Goal: Task Accomplishment & Management: Use online tool/utility

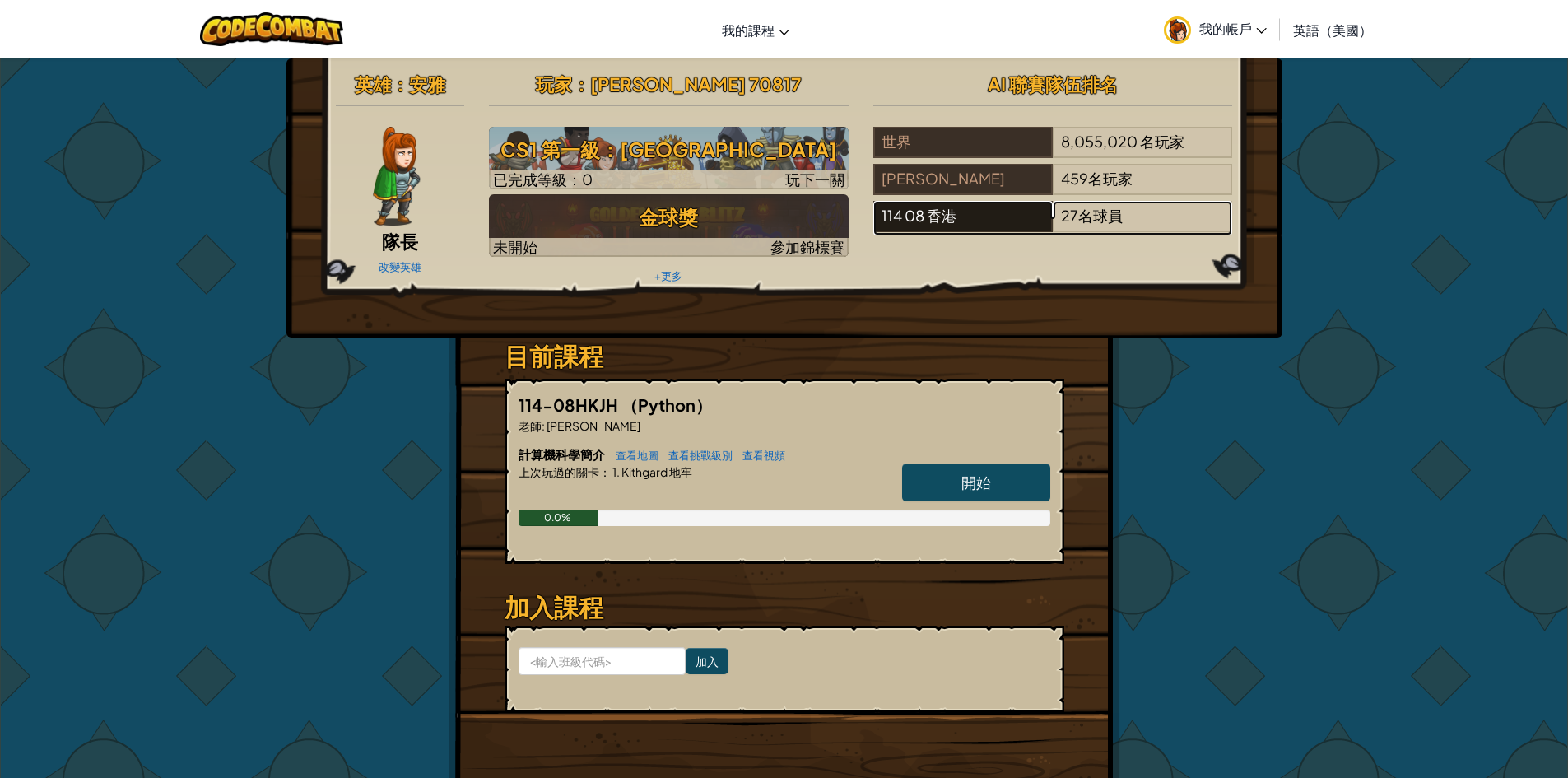
click at [1025, 216] on div "114 08 香港" at bounding box center [963, 216] width 179 height 31
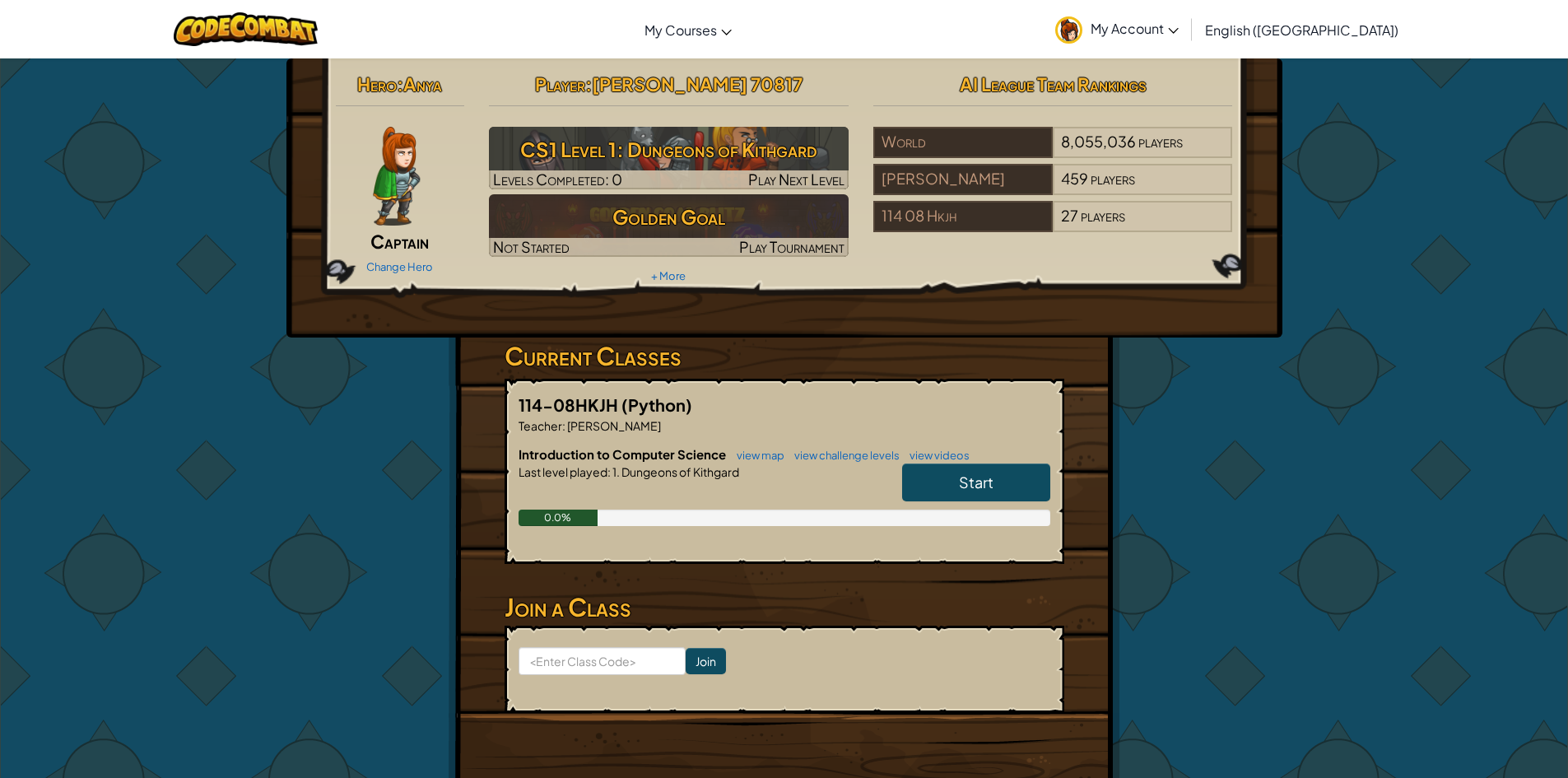
click at [924, 479] on link "Start" at bounding box center [976, 482] width 148 height 38
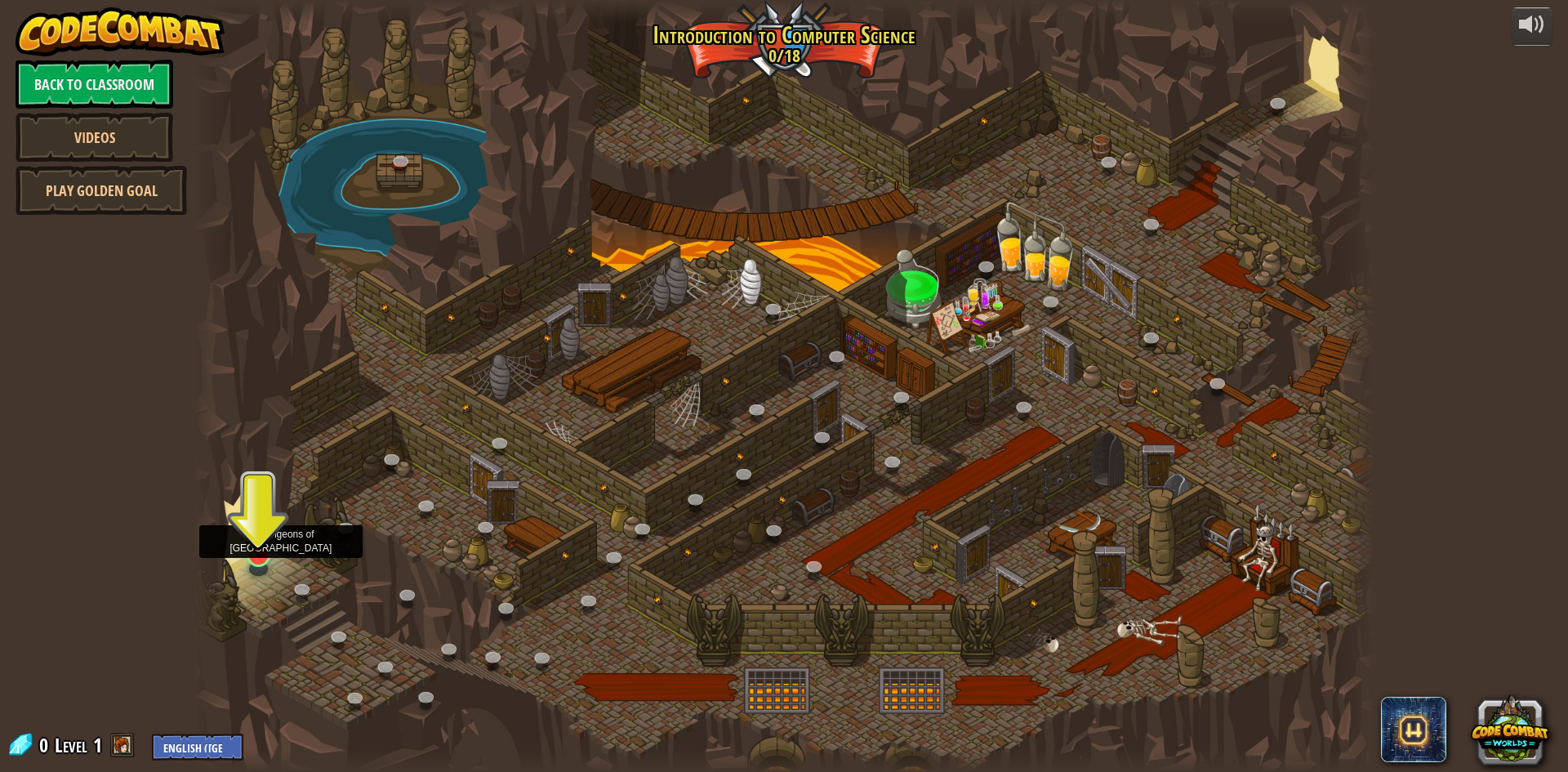
click at [258, 552] on img at bounding box center [258, 520] width 32 height 73
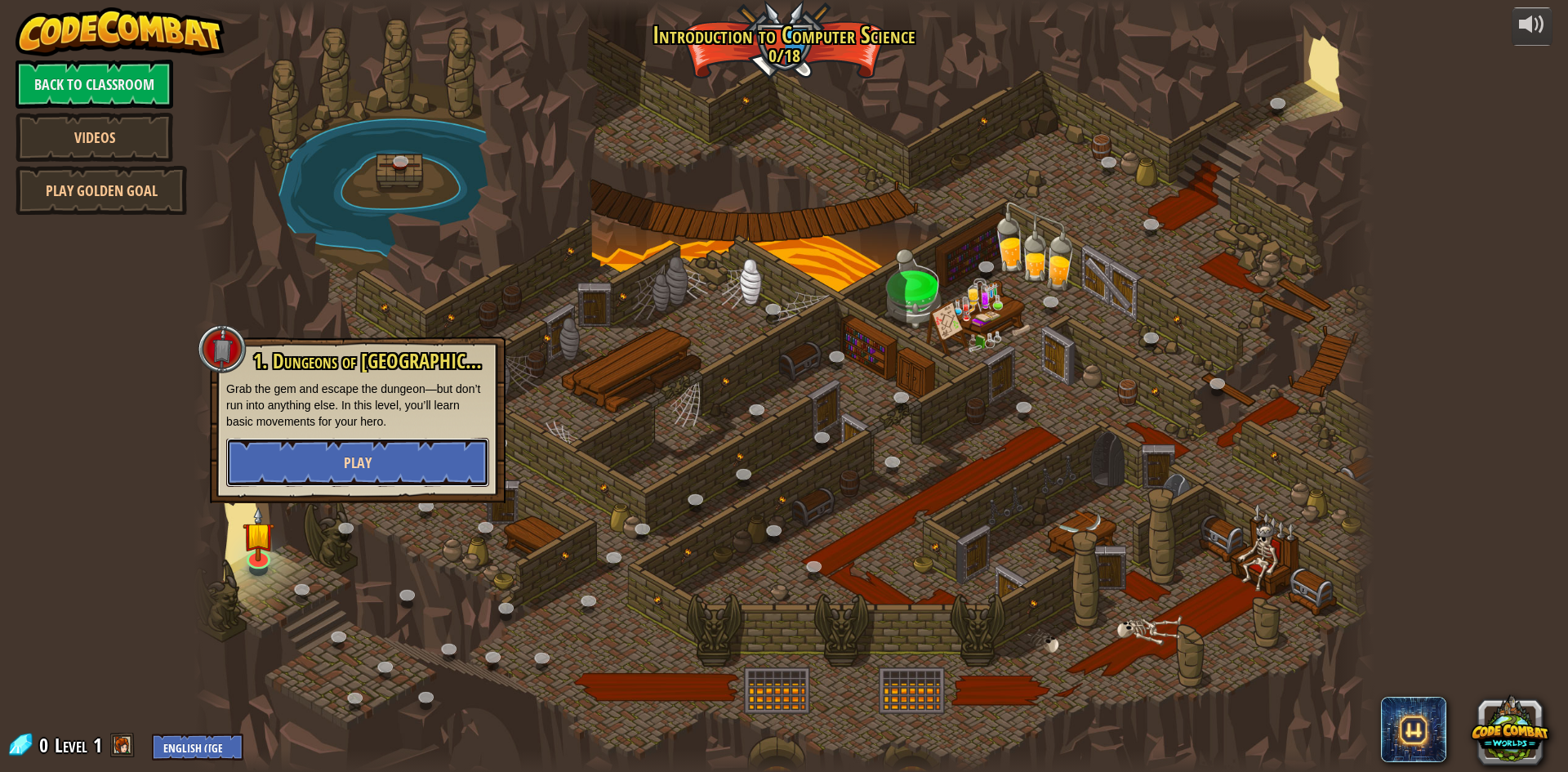
click at [318, 474] on button "Play" at bounding box center [357, 462] width 263 height 49
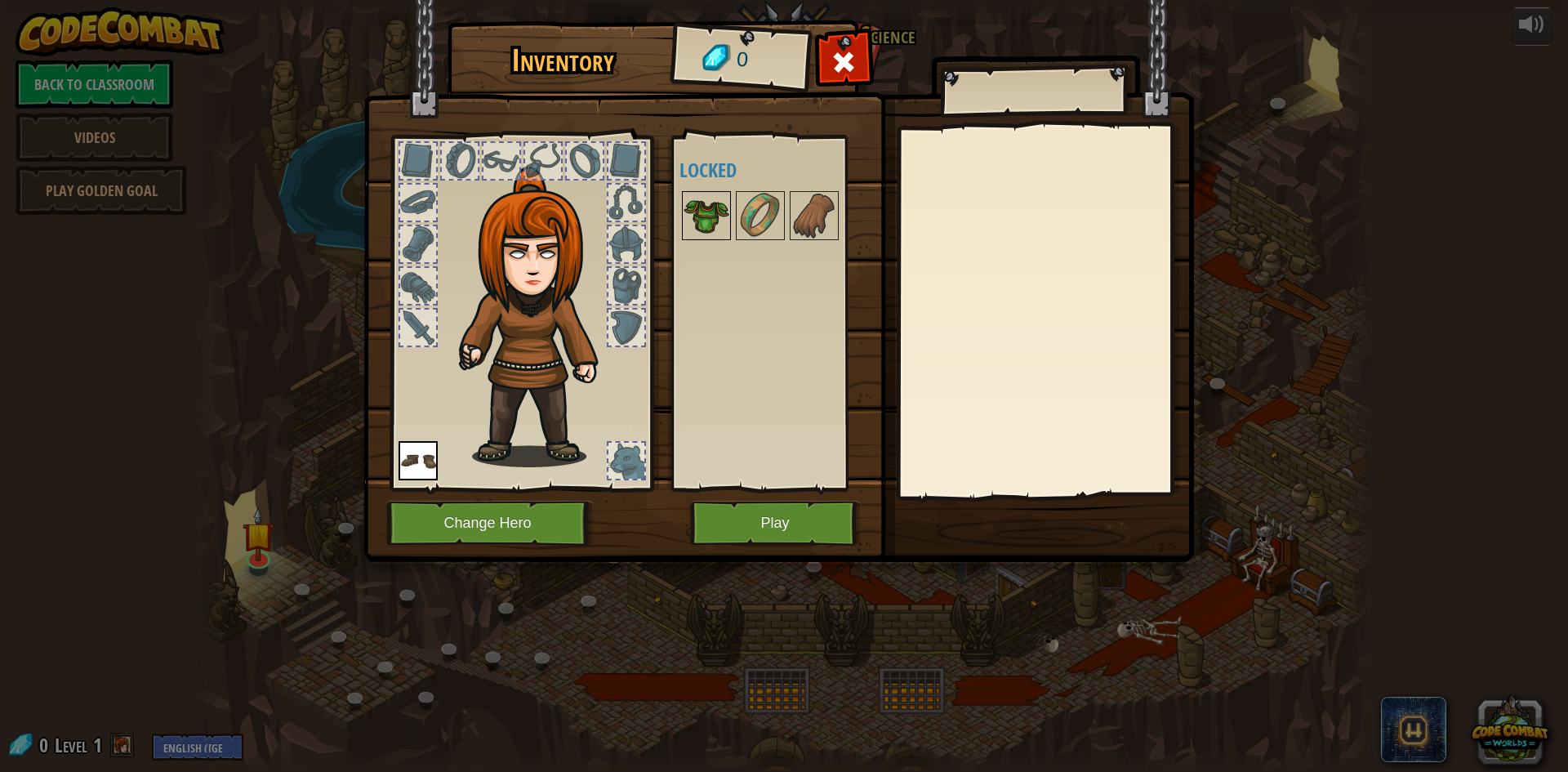
click at [716, 204] on img at bounding box center [707, 216] width 46 height 46
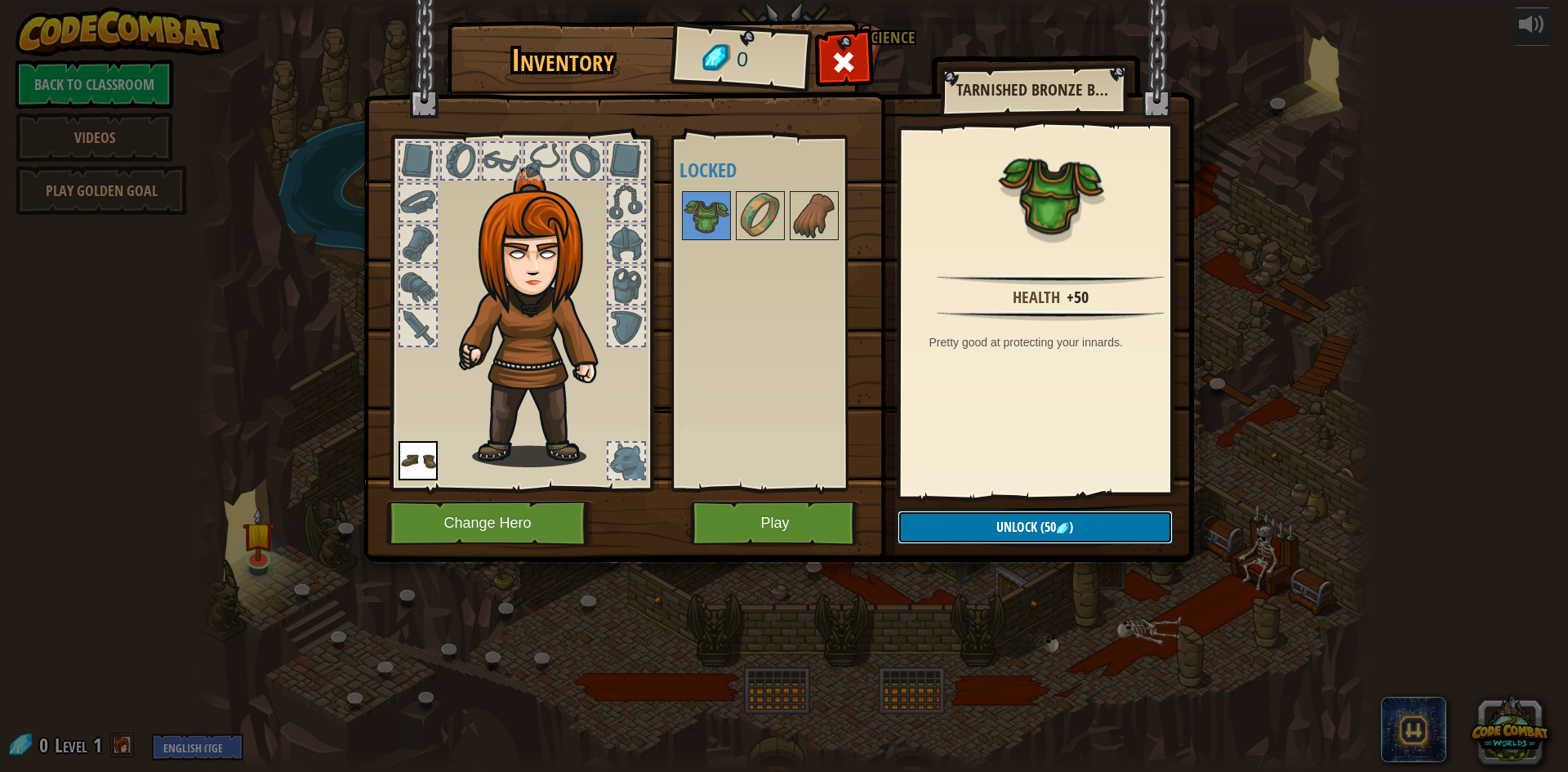
click at [996, 541] on button "Unlock (50 )" at bounding box center [1036, 527] width 275 height 33
click at [837, 516] on button "Play" at bounding box center [776, 522] width 171 height 45
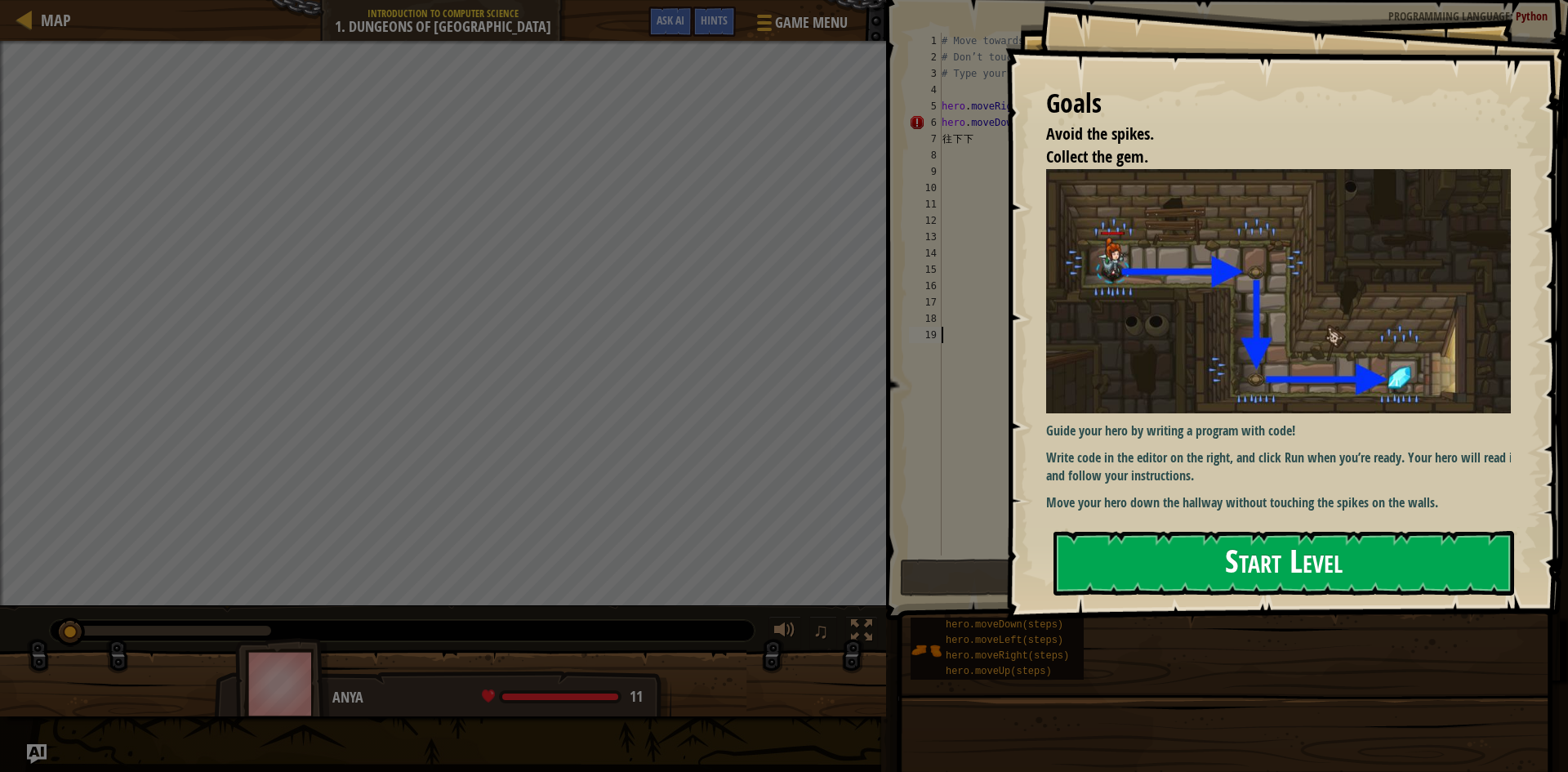
click at [1291, 565] on button "Start Level" at bounding box center [1284, 563] width 461 height 64
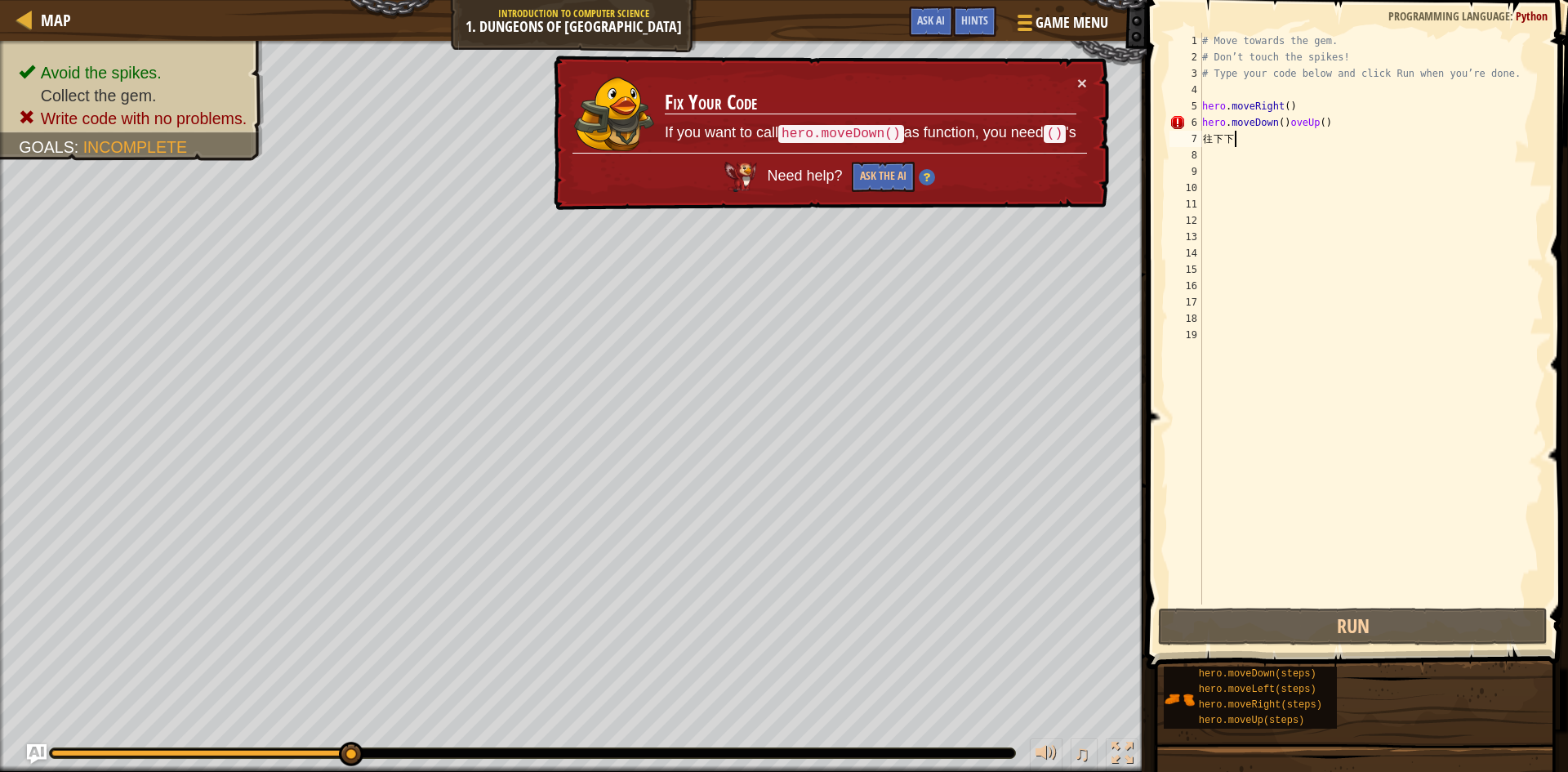
click at [1347, 132] on div "# Move towards the gem. # [PERSON_NAME]’t touch the spikes! # Type your code be…" at bounding box center [1371, 335] width 344 height 604
click at [1344, 126] on div "# Move towards the gem. # [PERSON_NAME]’t touch the spikes! # Type your code be…" at bounding box center [1371, 335] width 344 height 604
click at [1268, 146] on div "# Move towards the gem. # [PERSON_NAME]’t touch the spikes! # Type your code be…" at bounding box center [1371, 335] width 344 height 604
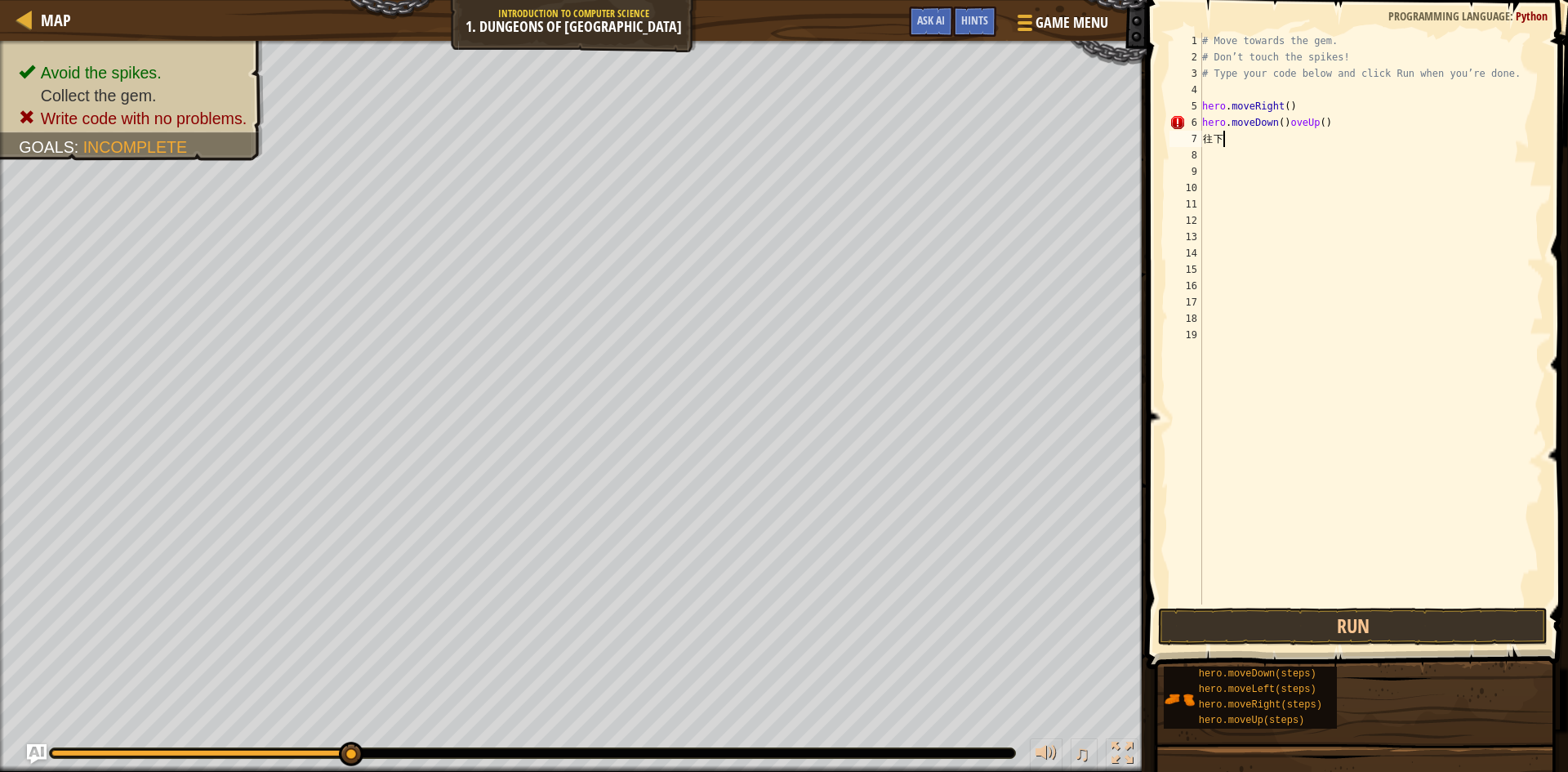
type textarea "往"
type textarea "h"
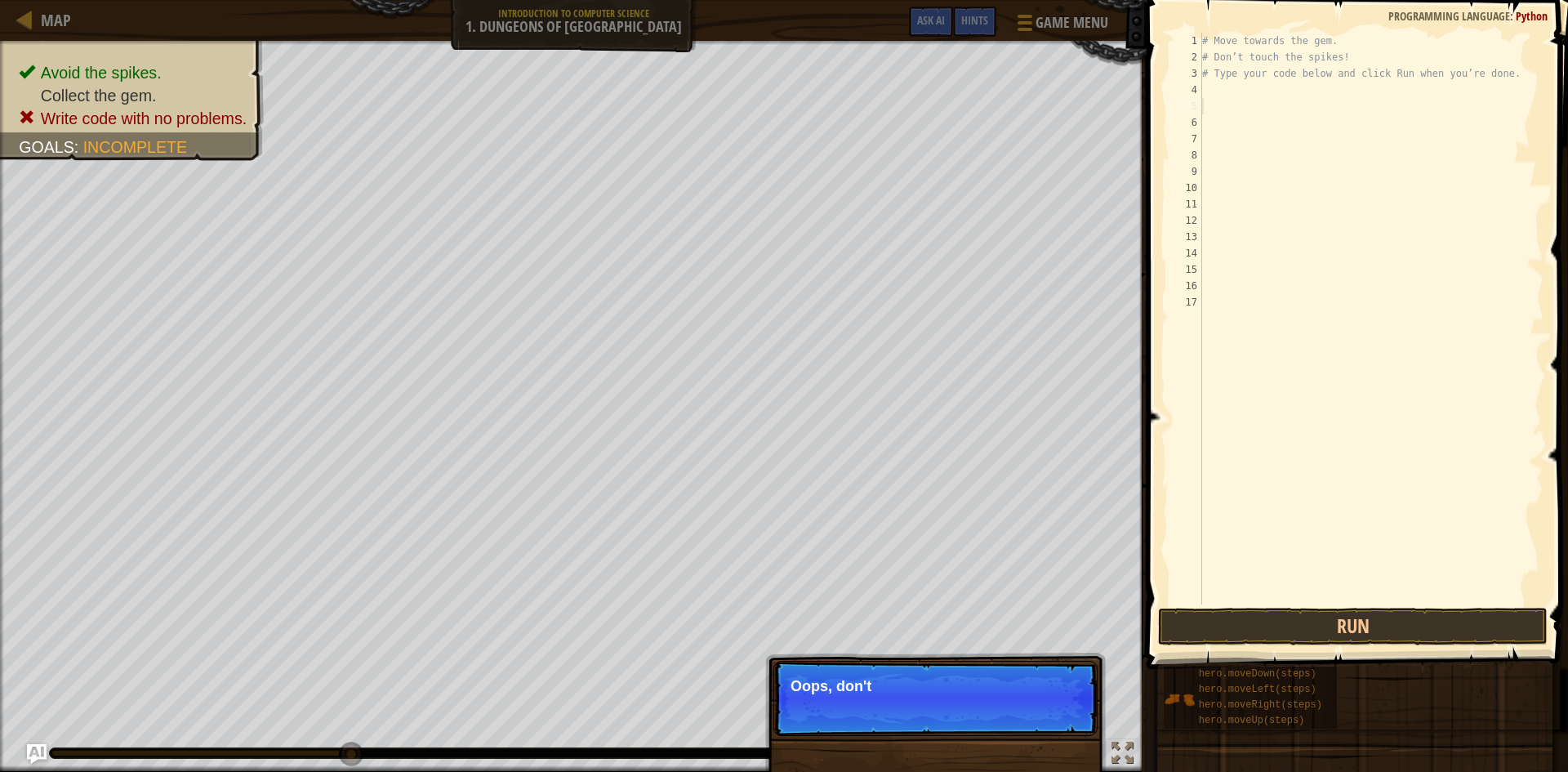
click at [1289, 104] on div "# Move towards the gem. # Don’t touch the spikes! # Type your code below and cl…" at bounding box center [1371, 335] width 344 height 604
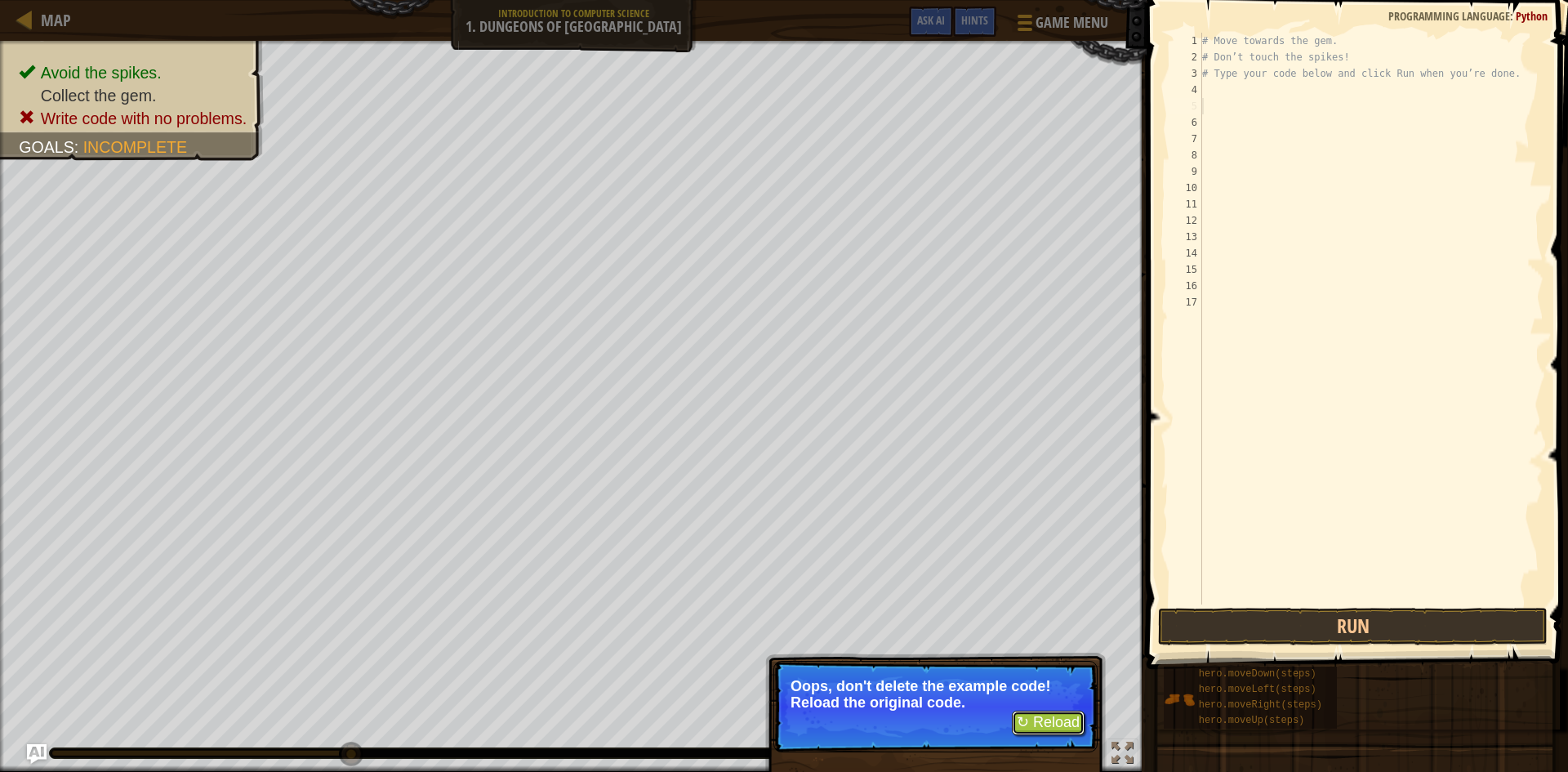
click at [1052, 723] on button "↻ Reload" at bounding box center [1047, 722] width 73 height 25
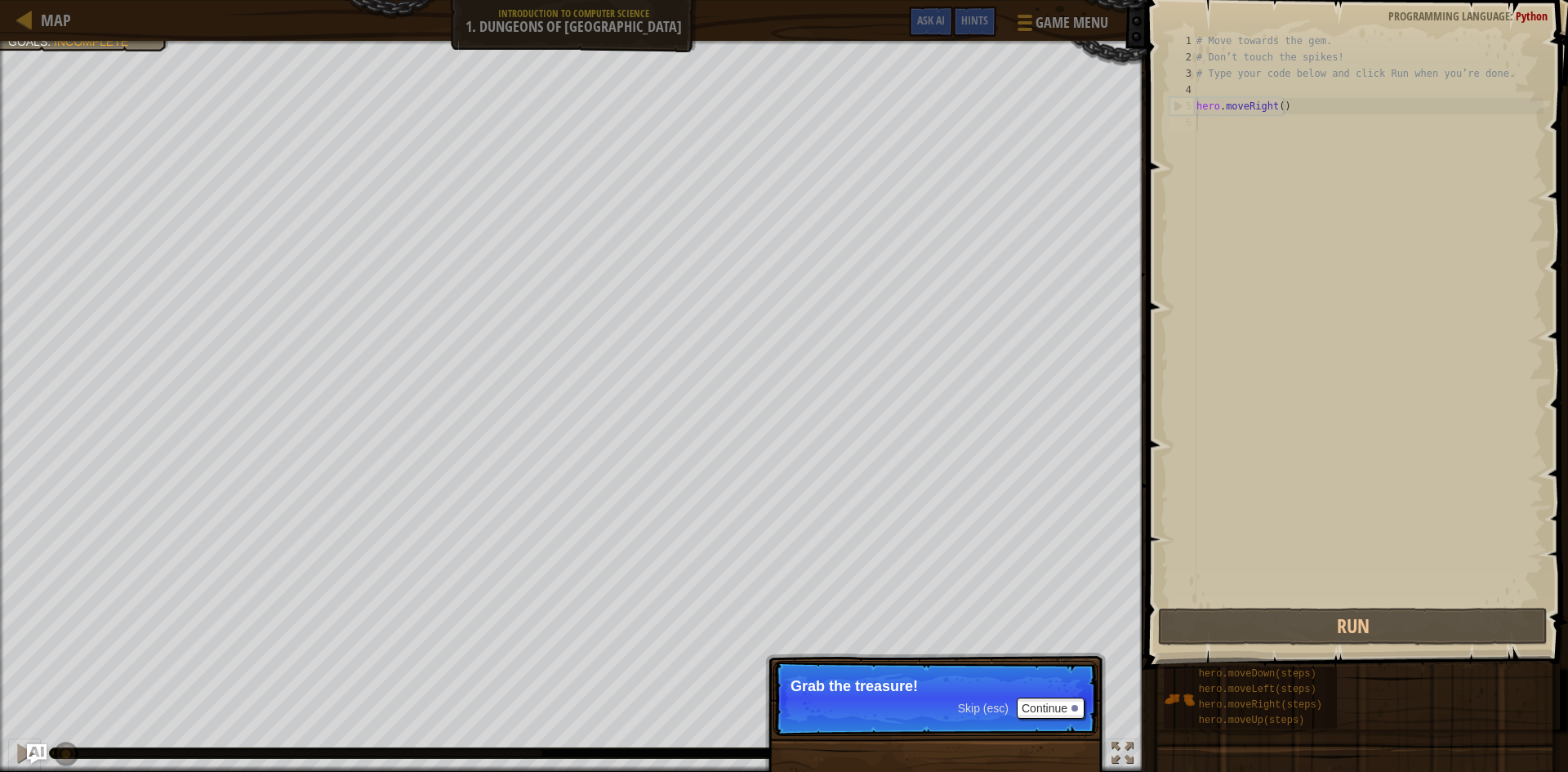
click at [993, 710] on span "Skip (esc)" at bounding box center [983, 708] width 50 height 13
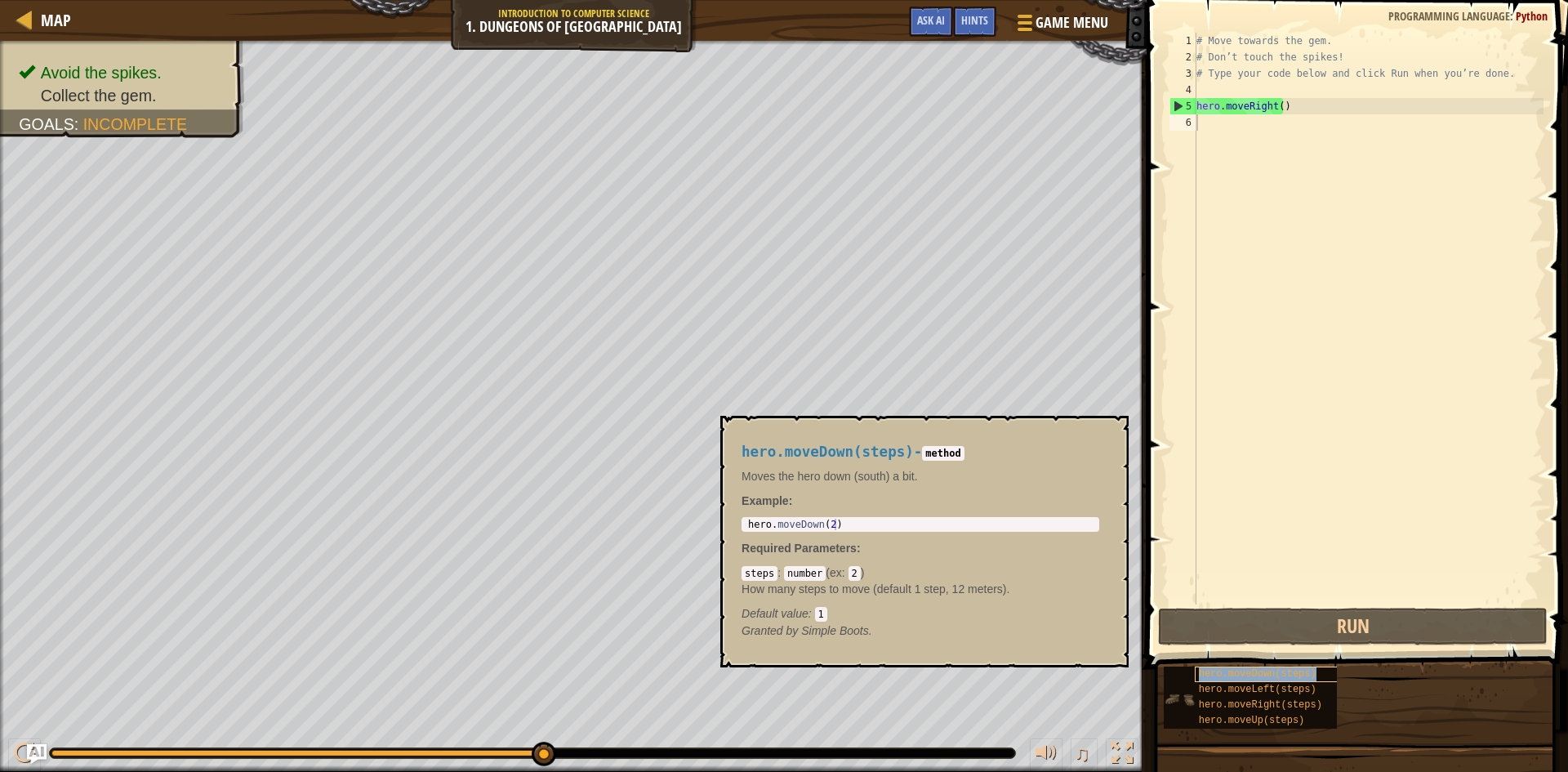
click at [1226, 668] on span "hero.moveDown(steps)" at bounding box center [1258, 674] width 118 height 11
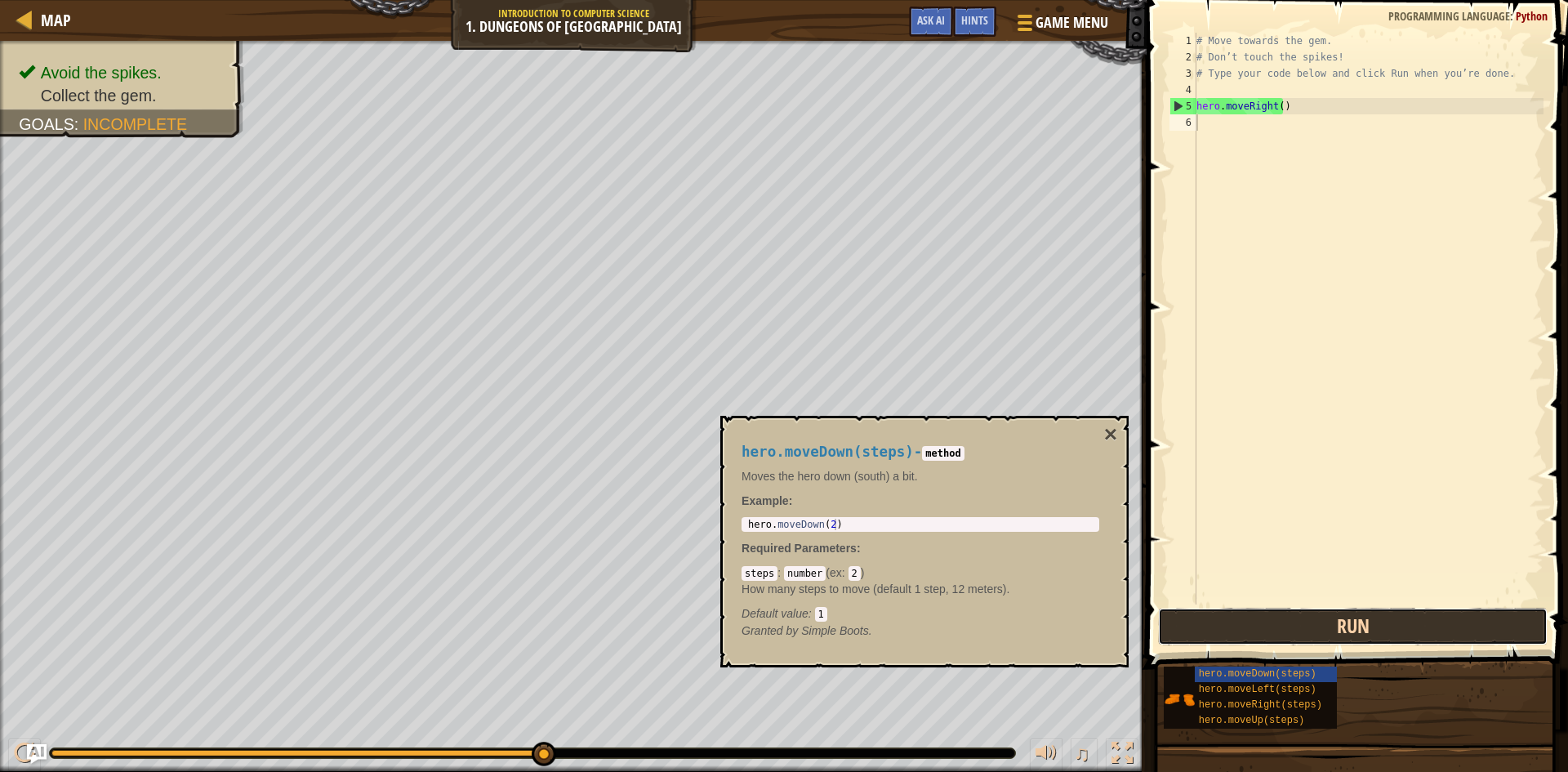
click at [1229, 619] on button "Run" at bounding box center [1353, 626] width 389 height 38
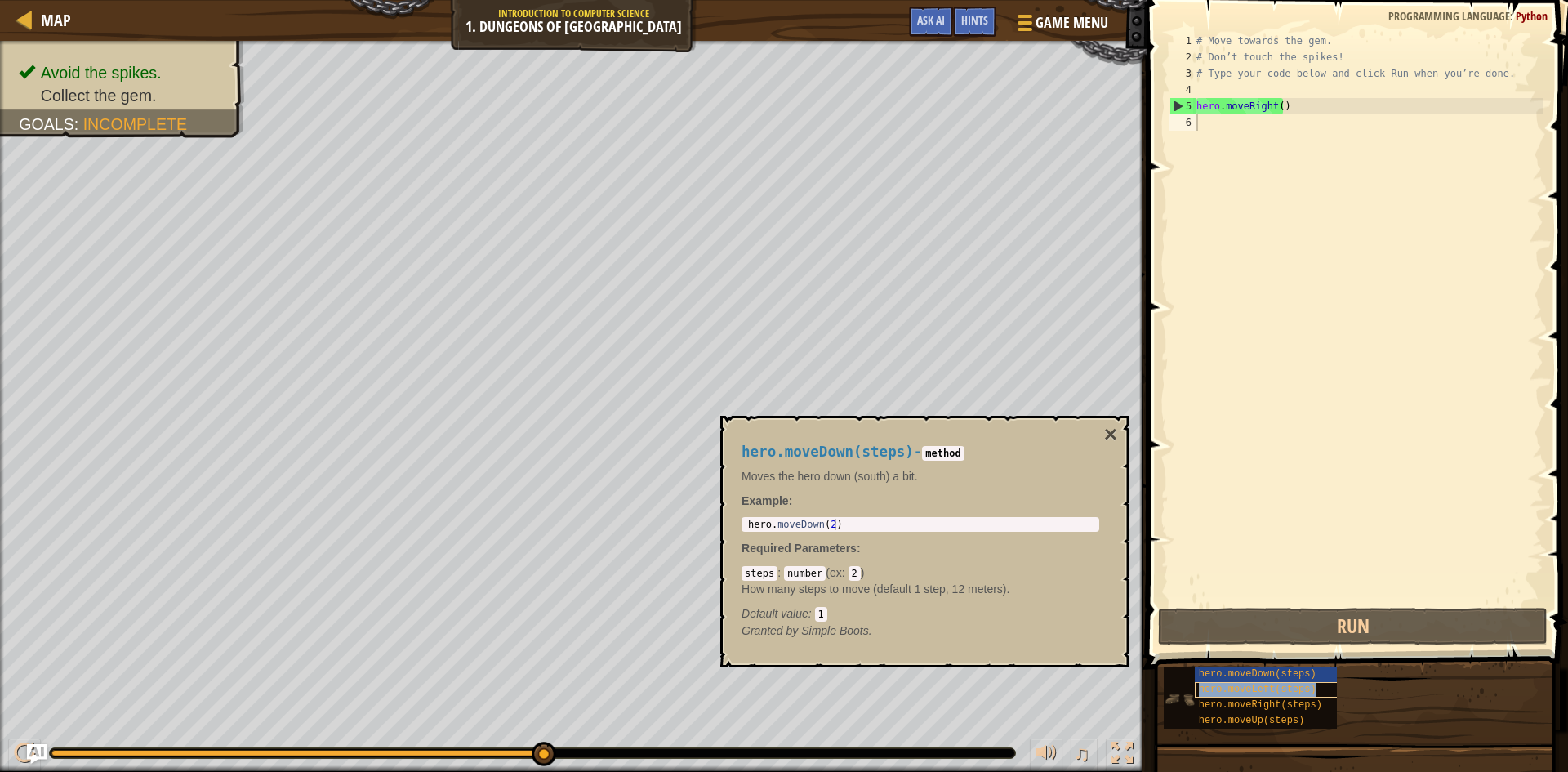
click at [1260, 689] on span "hero.moveLeft(steps)" at bounding box center [1258, 689] width 118 height 11
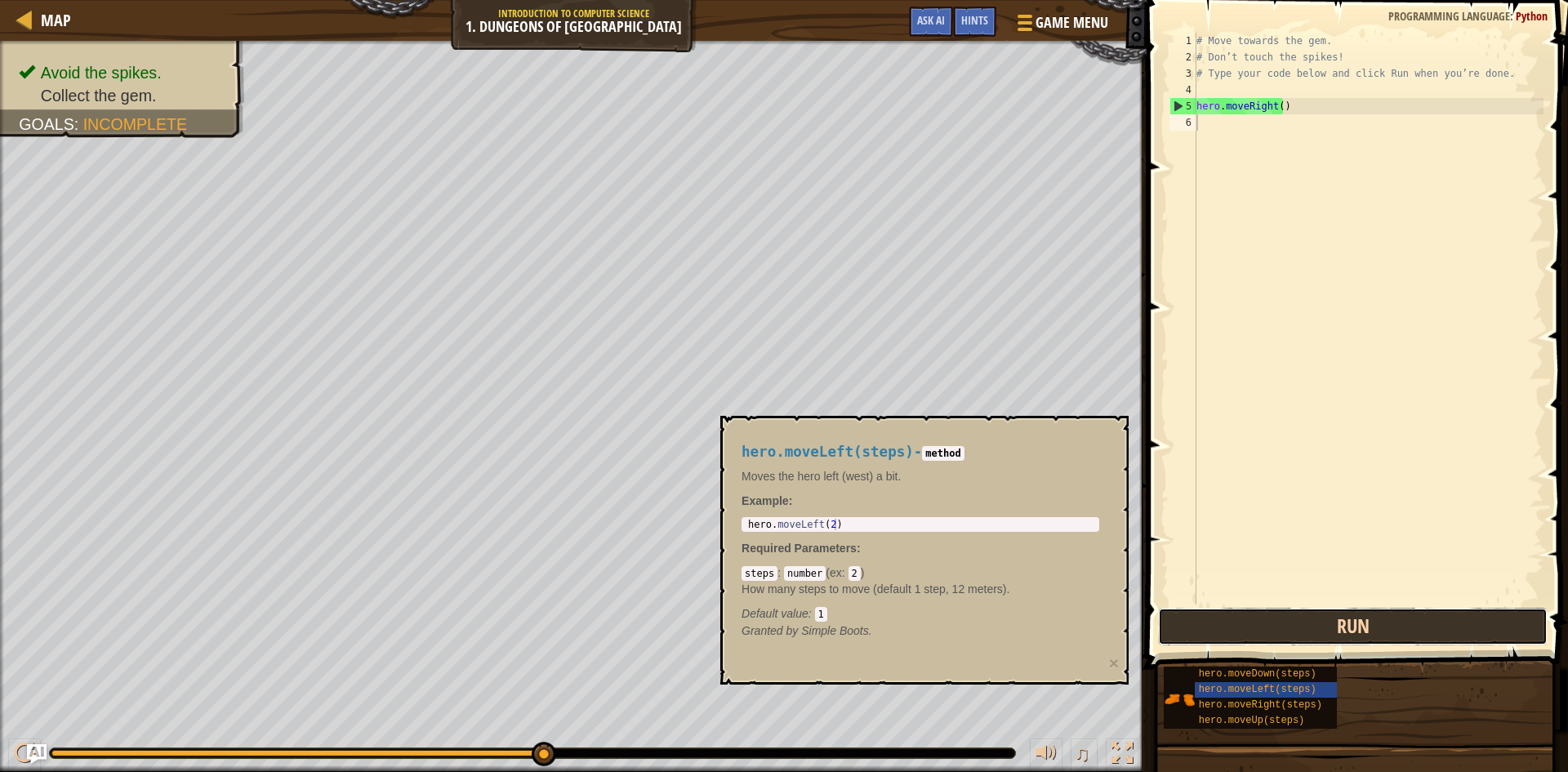
click at [1262, 633] on button "Run" at bounding box center [1353, 626] width 389 height 38
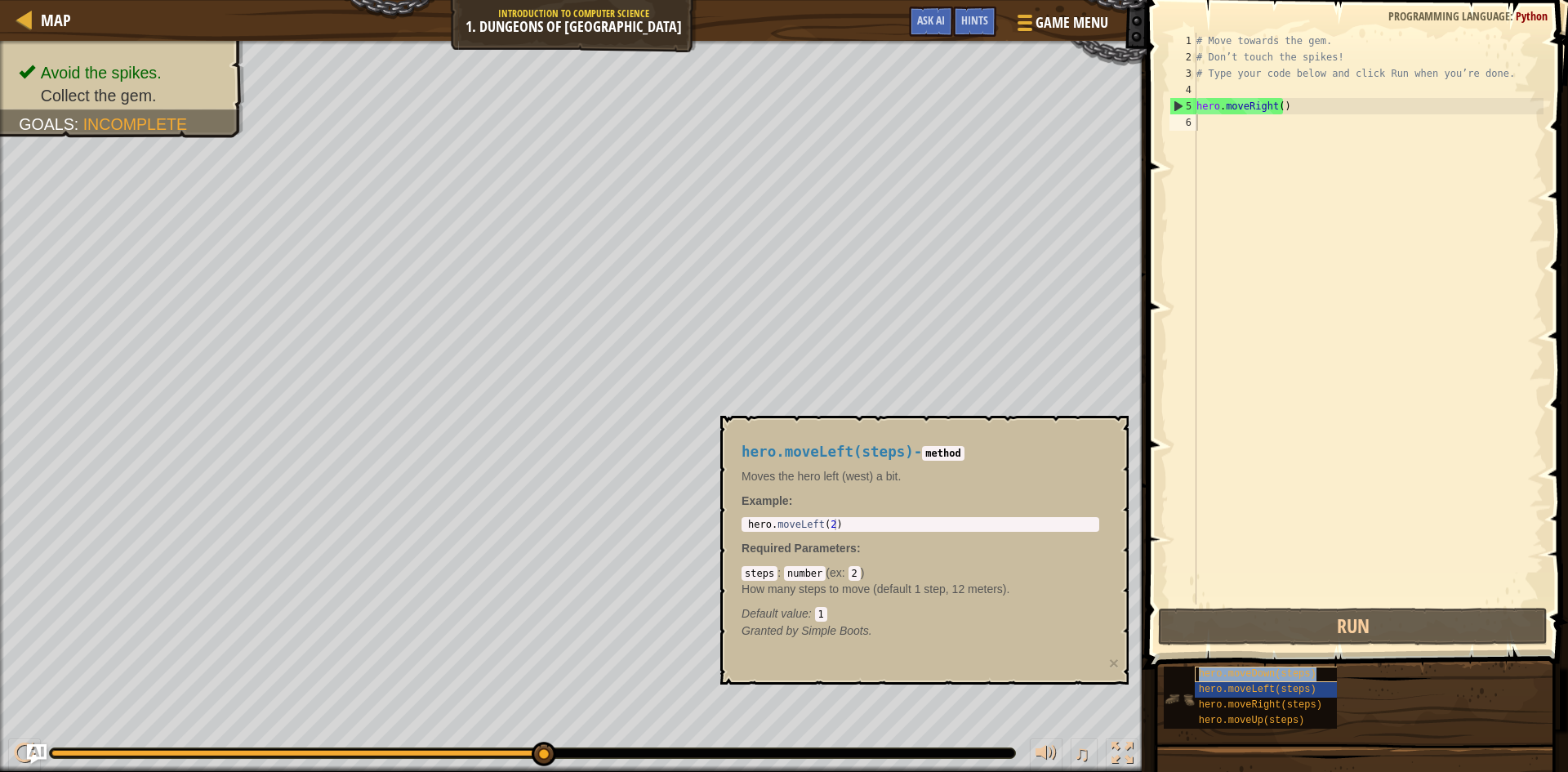
click at [1231, 670] on span "hero.moveDown(steps)" at bounding box center [1258, 674] width 118 height 11
type textarea "hero.moveDown(2)"
click at [837, 522] on div "hero . moveDown ( 2 )" at bounding box center [920, 535] width 352 height 34
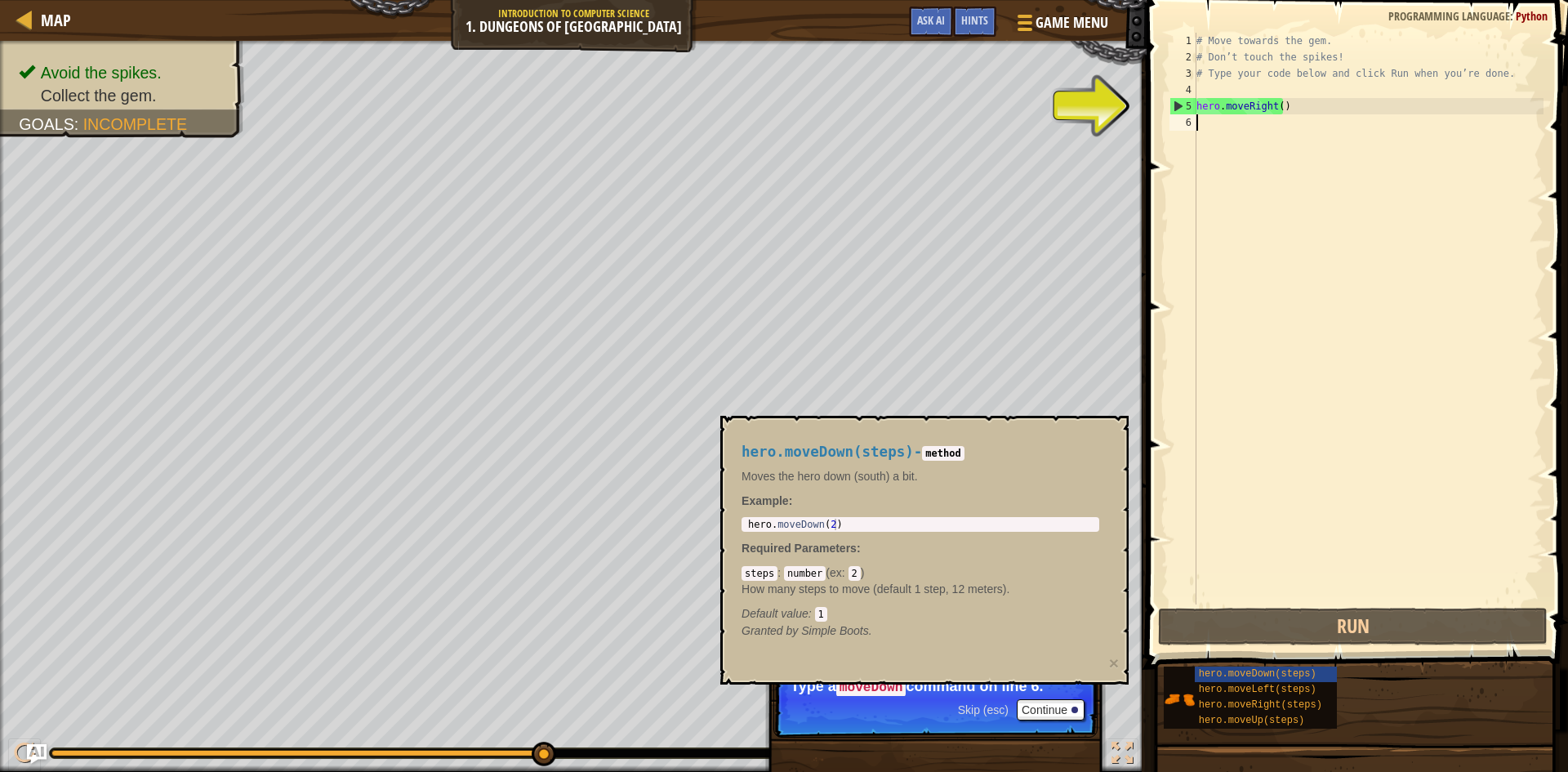
click at [1178, 103] on div "5" at bounding box center [1183, 106] width 26 height 17
click at [1281, 105] on div "# Move towards the gem. # Don’t touch the spikes! # Type your code below and cl…" at bounding box center [1369, 335] width 351 height 604
type textarea "hero.moveRight()"
click at [1321, 628] on button "Run" at bounding box center [1353, 626] width 389 height 38
click at [991, 707] on span "Skip (esc)" at bounding box center [983, 710] width 50 height 13
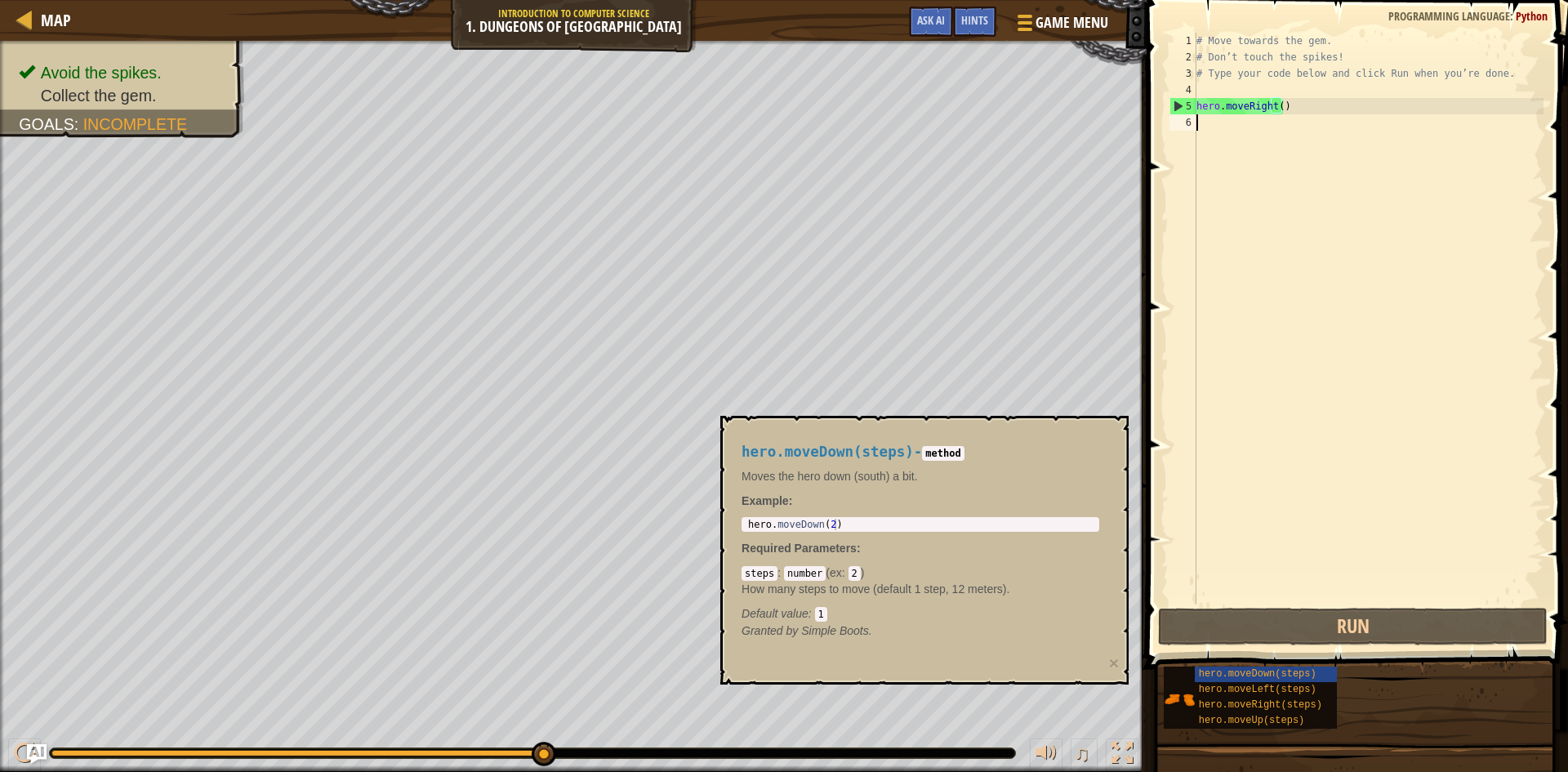
click at [1285, 129] on div "# Move towards the gem. # Don’t touch the spikes! # Type your code below and cl…" at bounding box center [1369, 335] width 351 height 604
click at [1183, 122] on div "6" at bounding box center [1182, 123] width 27 height 17
drag, startPoint x: 1179, startPoint y: 95, endPoint x: 1168, endPoint y: 166, distance: 71.8
type textarea "hero.moveRight()"
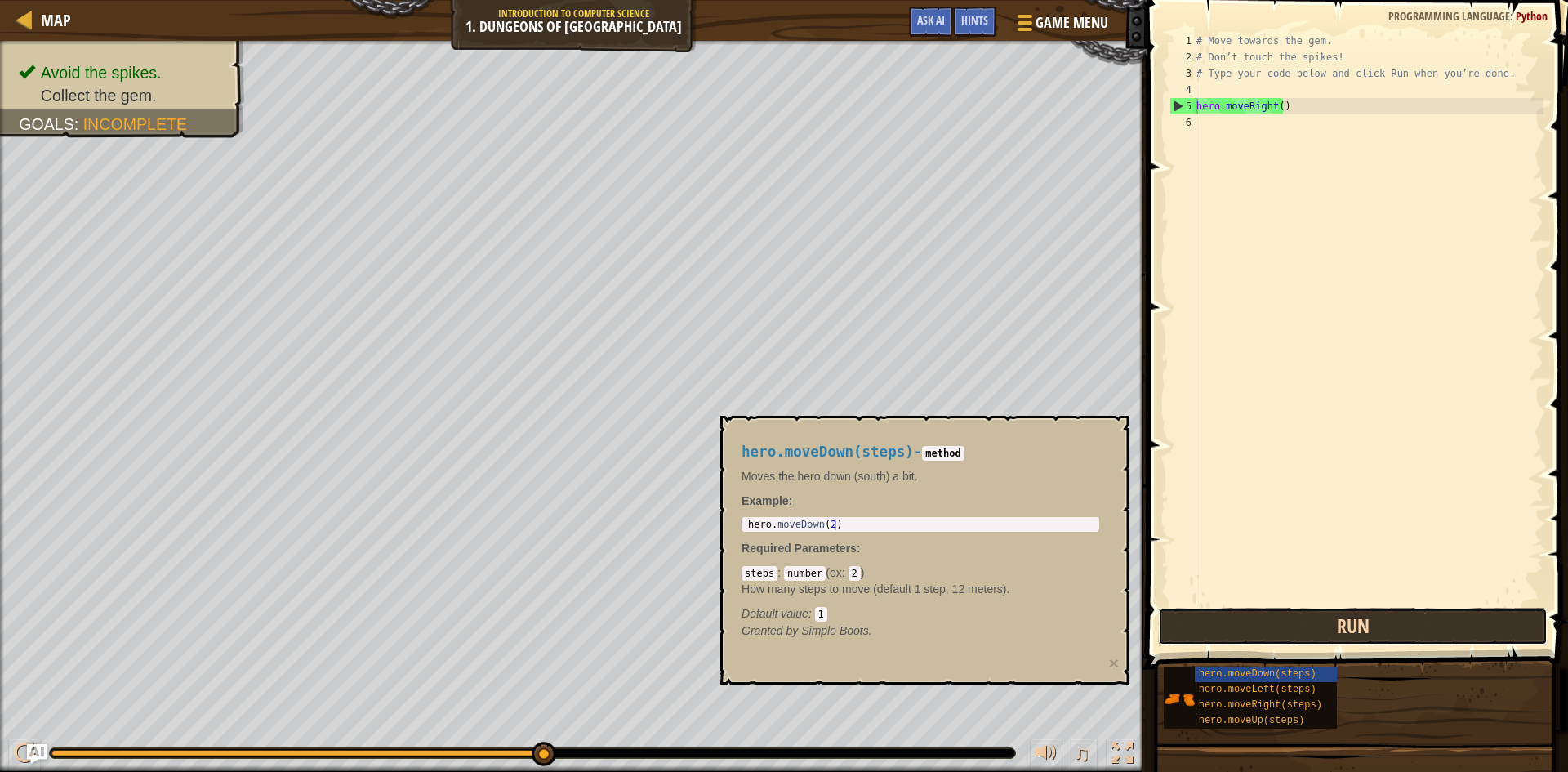
click at [1282, 644] on button "Run" at bounding box center [1353, 626] width 389 height 38
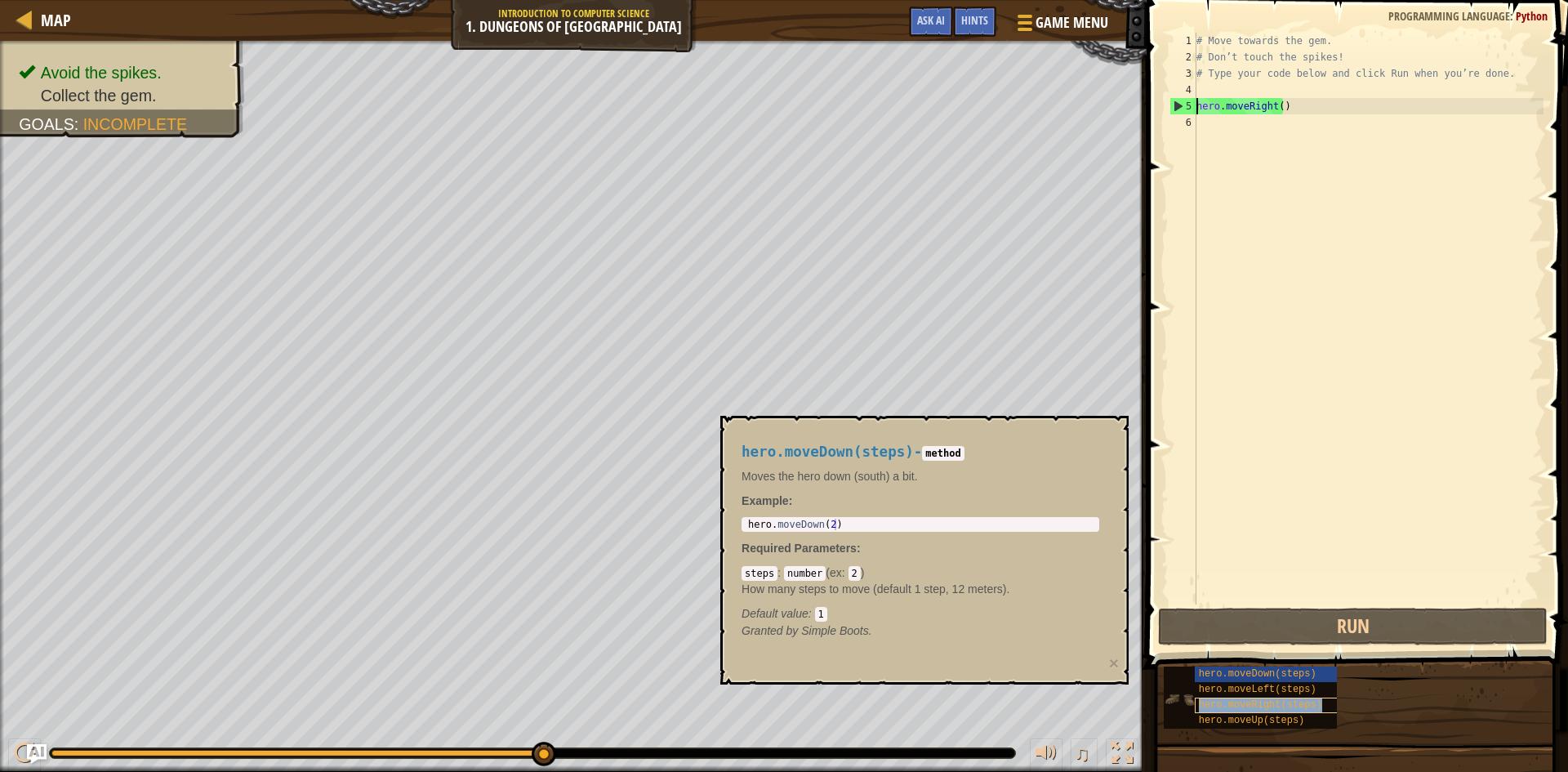
click at [1248, 703] on span "hero.moveRight(steps)" at bounding box center [1260, 705] width 123 height 11
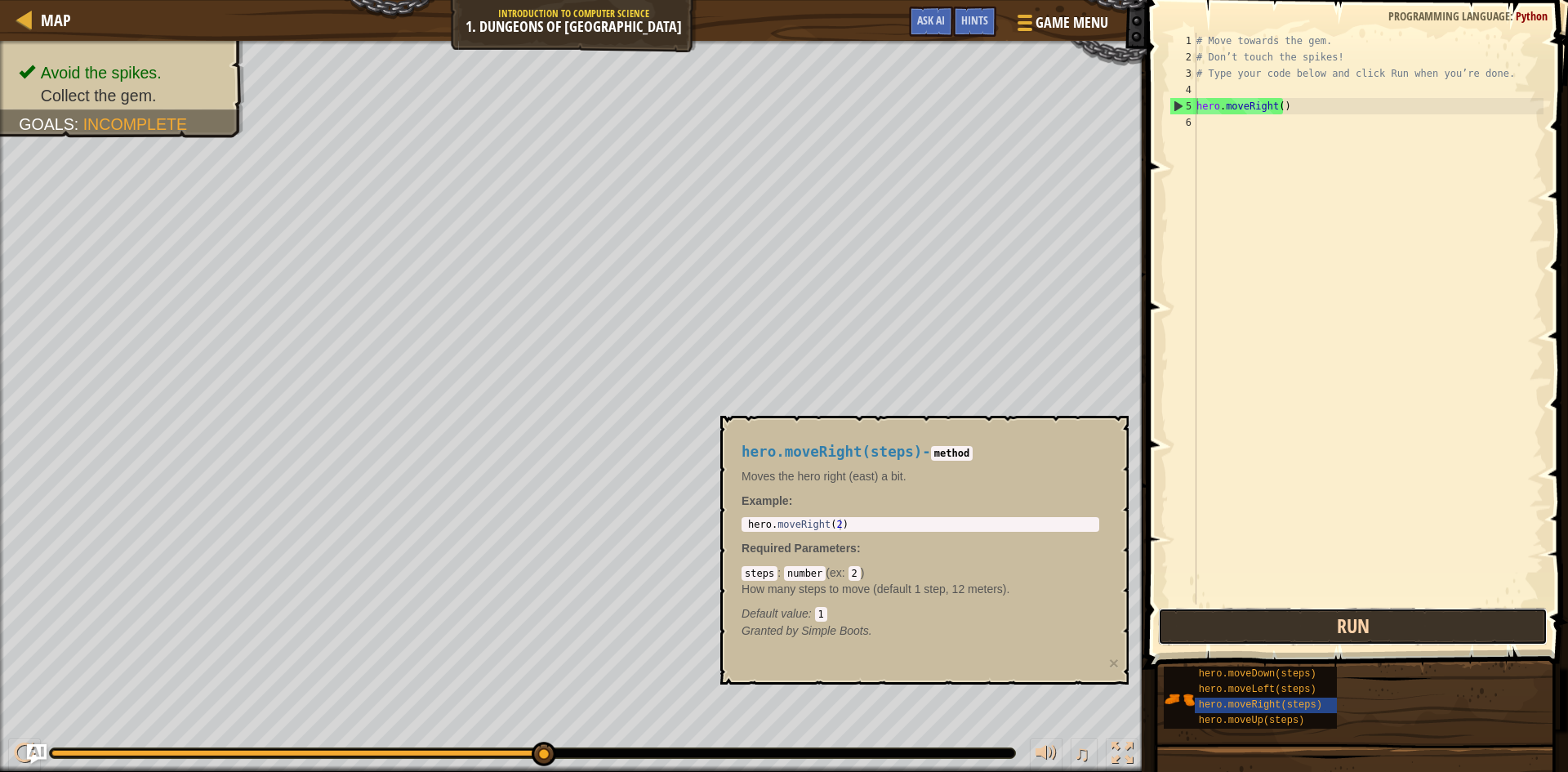
click at [1231, 624] on button "Run" at bounding box center [1353, 626] width 389 height 38
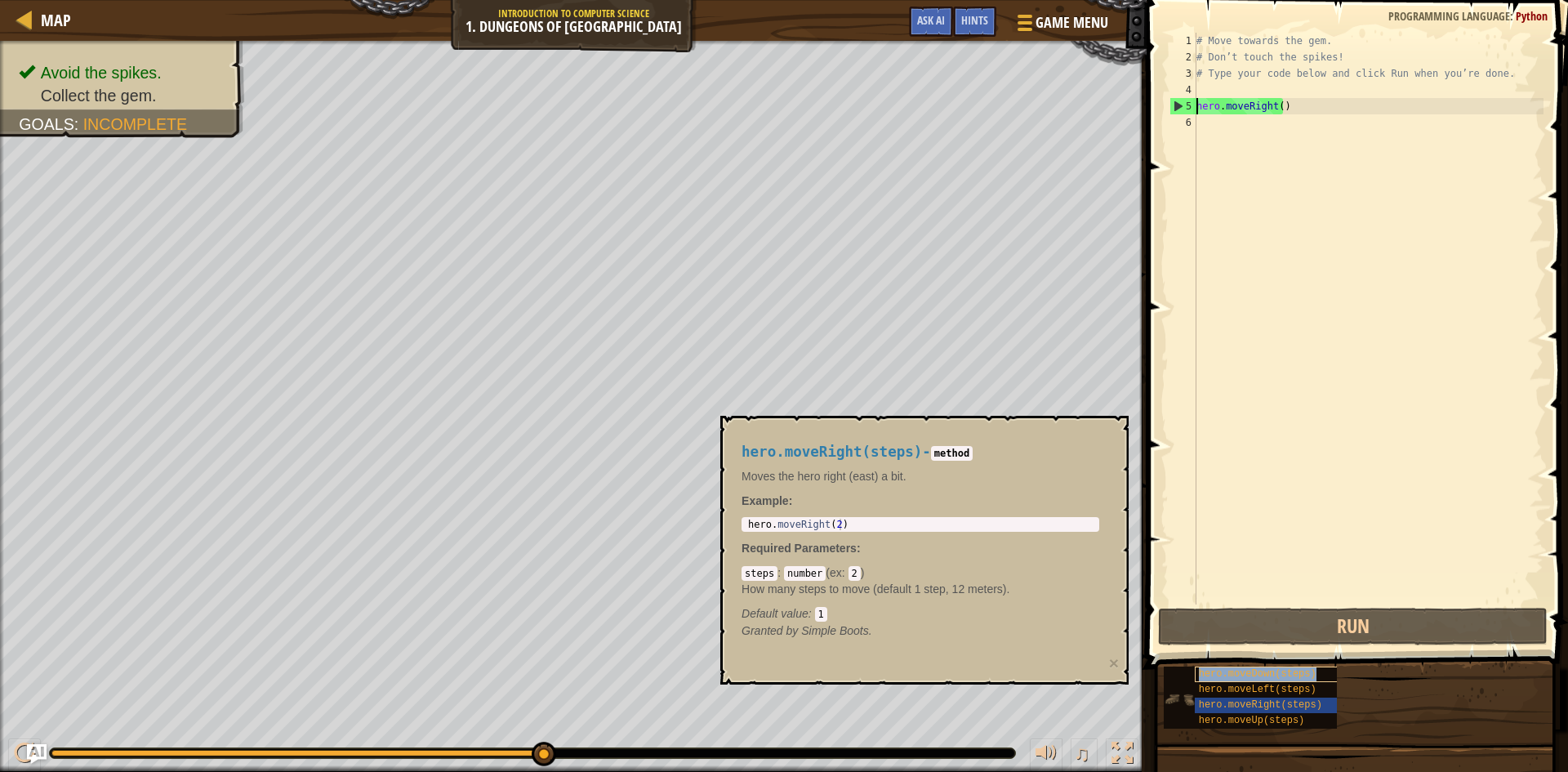
click at [1220, 680] on div "hero.moveDown(steps)" at bounding box center [1273, 674] width 157 height 16
click at [1220, 137] on div "# Move towards the gem. # Don’t touch the spikes! # Type your code below and cl…" at bounding box center [1369, 335] width 351 height 604
click at [1247, 699] on div "hero.moveRight(steps)" at bounding box center [1273, 705] width 157 height 16
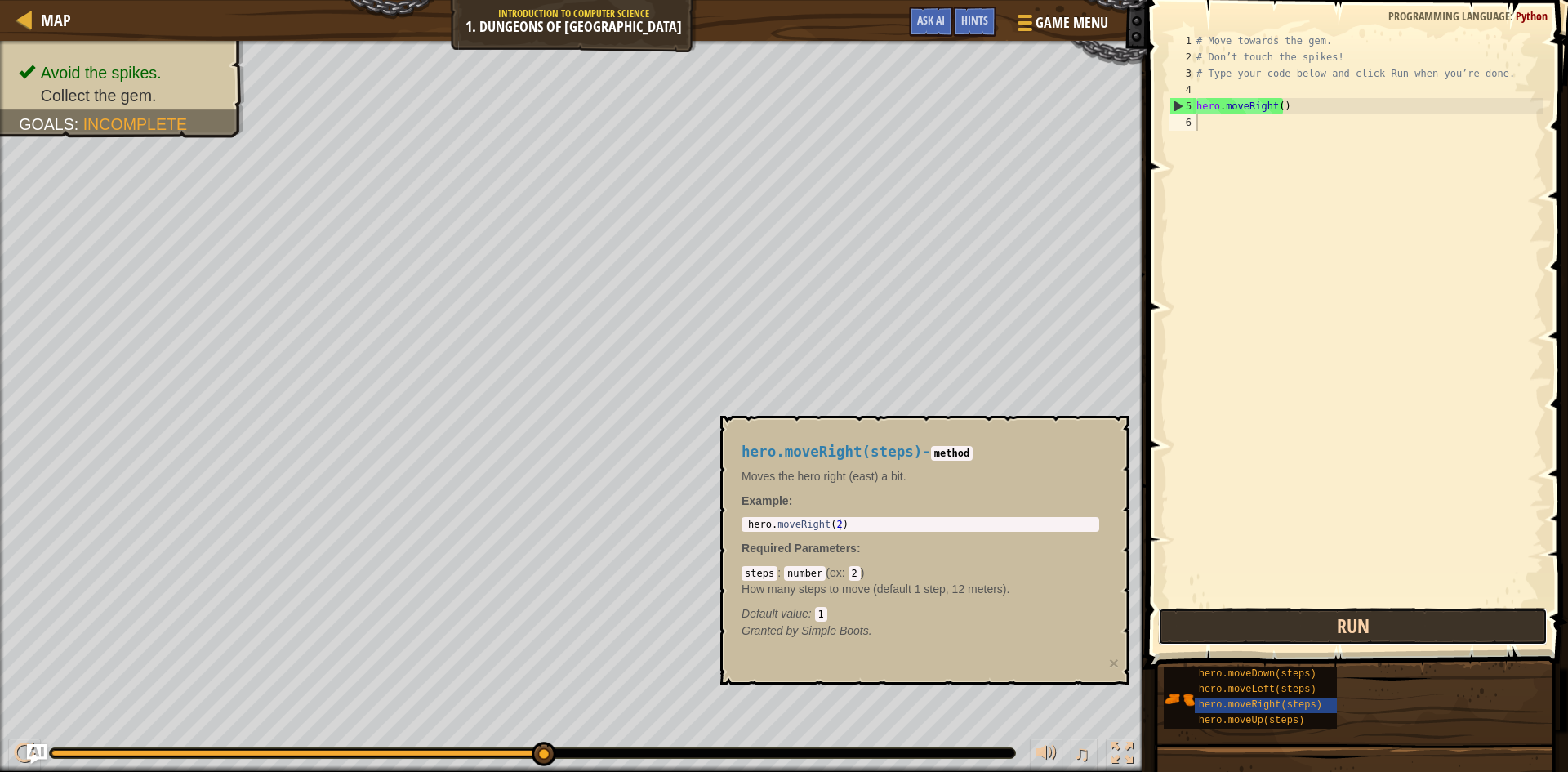
click at [1239, 610] on button "Run" at bounding box center [1353, 626] width 389 height 38
click at [921, 441] on div "hero.moveRight(steps) - method Moves the hero right (east) a bit. Example : 1 h…" at bounding box center [920, 542] width 381 height 226
drag, startPoint x: 906, startPoint y: 463, endPoint x: 881, endPoint y: 509, distance: 52.4
click at [888, 498] on div "hero.moveRight(steps) - method Moves the hero right (east) a bit. Example : 1 h…" at bounding box center [920, 542] width 381 height 226
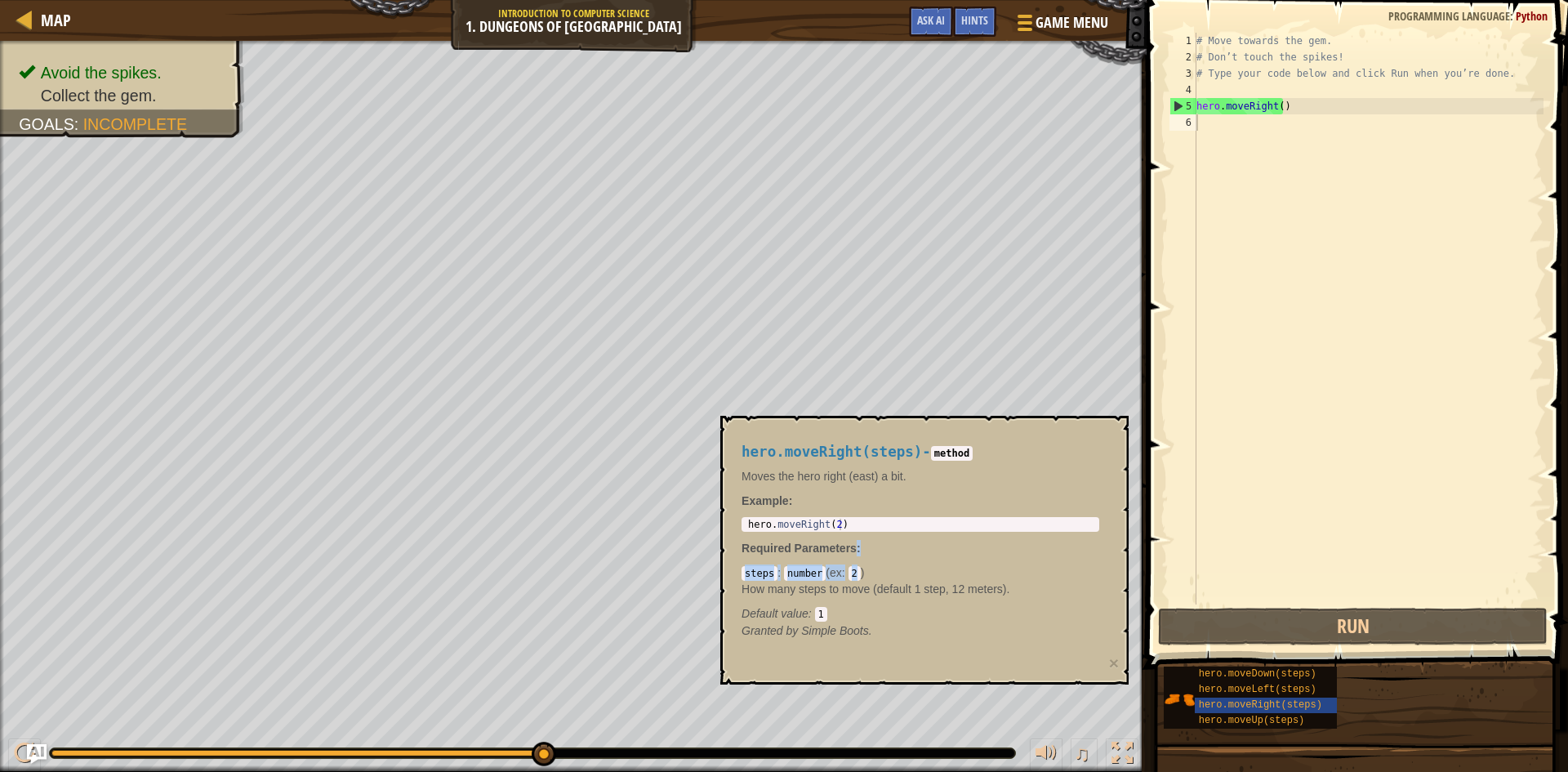
click at [840, 573] on div "hero.moveRight(steps) - method Moves the hero right (east) a bit. Example : 1 h…" at bounding box center [920, 542] width 381 height 226
click at [811, 592] on p "How many steps to move (default 1 step, 12 meters)." at bounding box center [921, 589] width 358 height 17
drag, startPoint x: 876, startPoint y: 652, endPoint x: 930, endPoint y: 648, distance: 54.1
click at [899, 657] on div "hero.moveRight(steps) - method Moves the hero right (east) a bit. Example : 1 h…" at bounding box center [924, 550] width 409 height 269
click at [949, 638] on p "Granted by Simple Boots." at bounding box center [921, 631] width 358 height 17
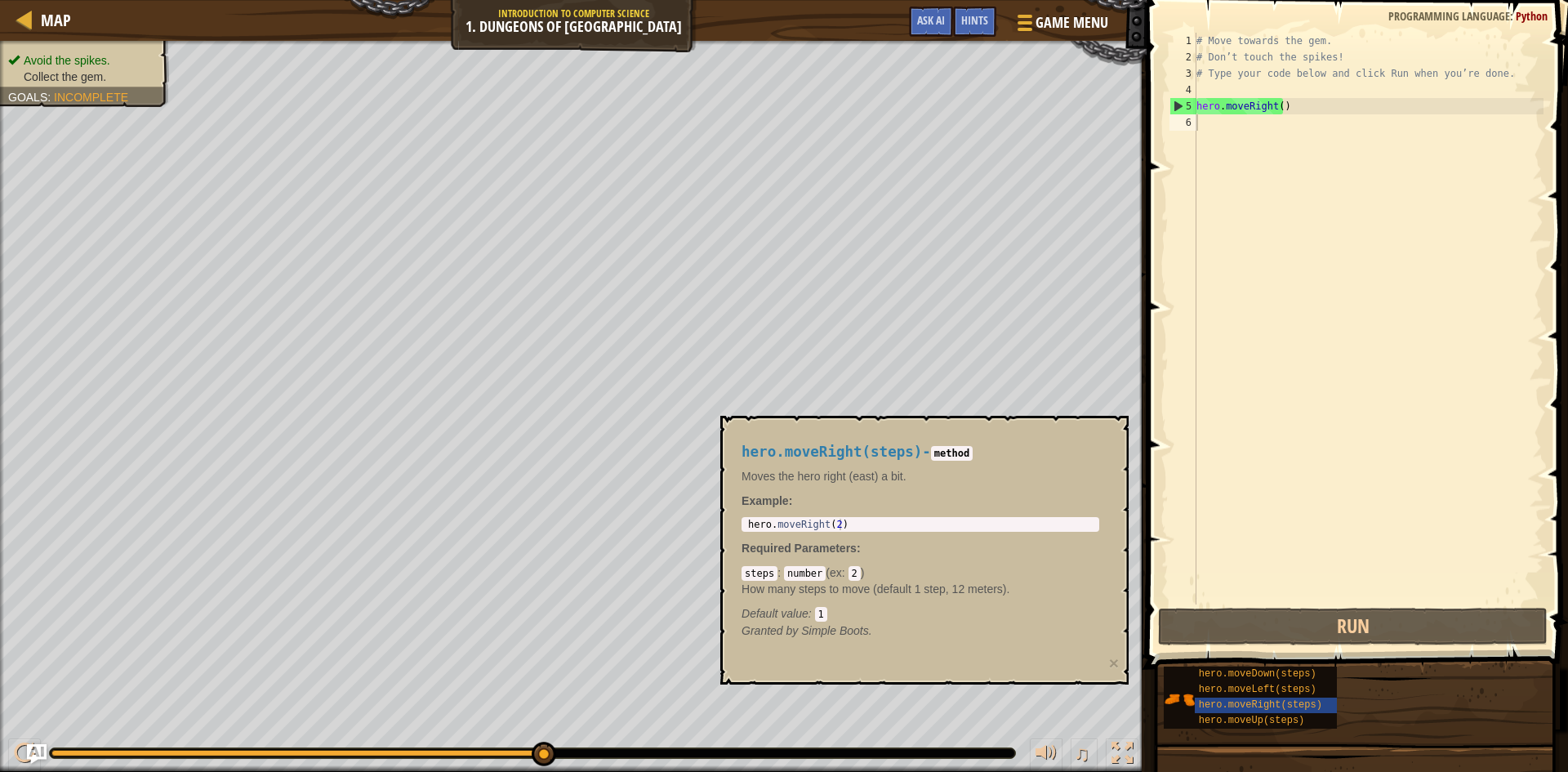
click at [125, 52] on ul "Avoid the spikes. Collect the gem." at bounding box center [84, 69] width 152 height 33
click at [116, 64] on li "Avoid the spikes." at bounding box center [83, 61] width 149 height 17
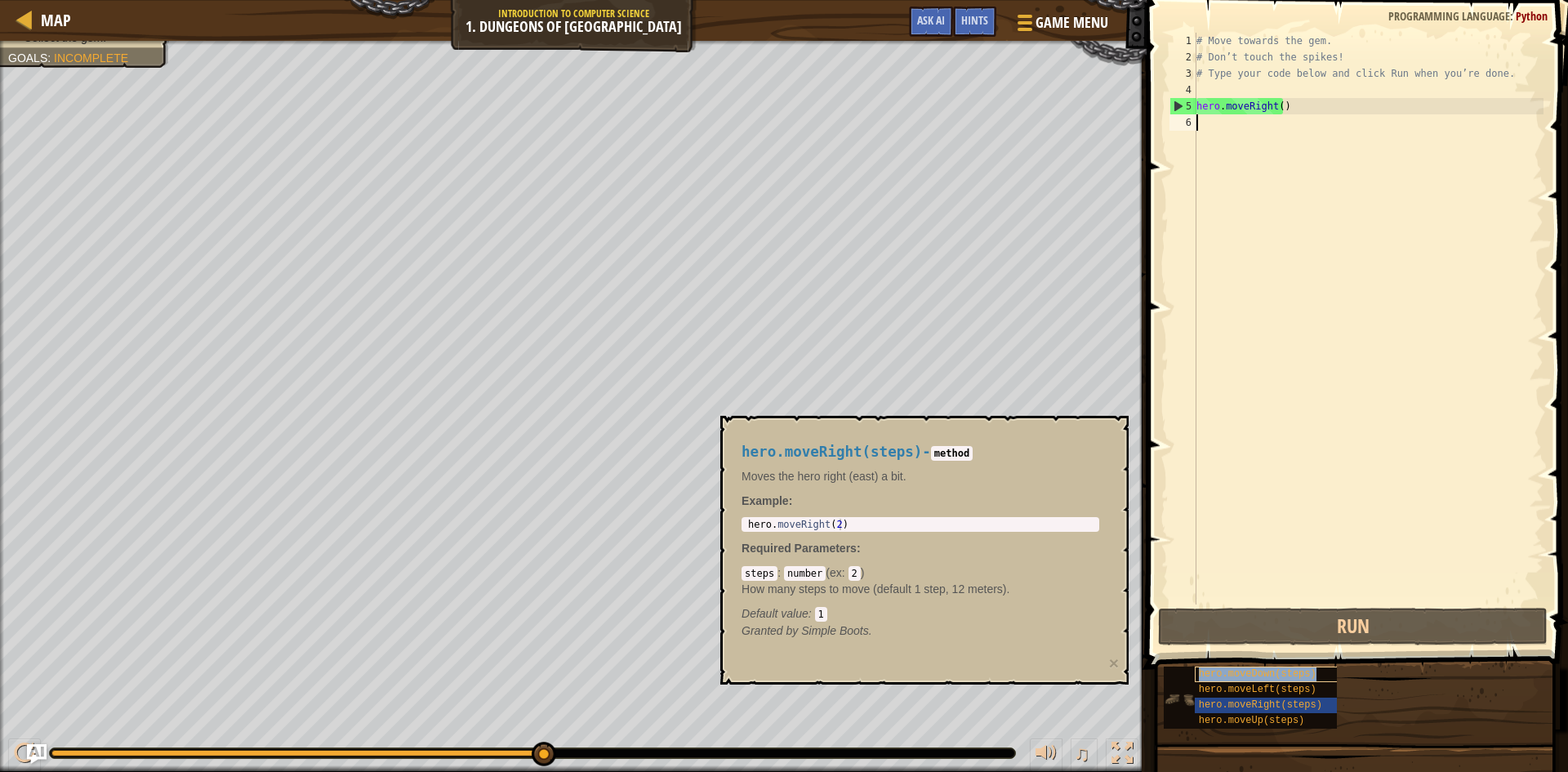
click at [1323, 677] on div "hero.moveDown(steps)" at bounding box center [1273, 674] width 157 height 16
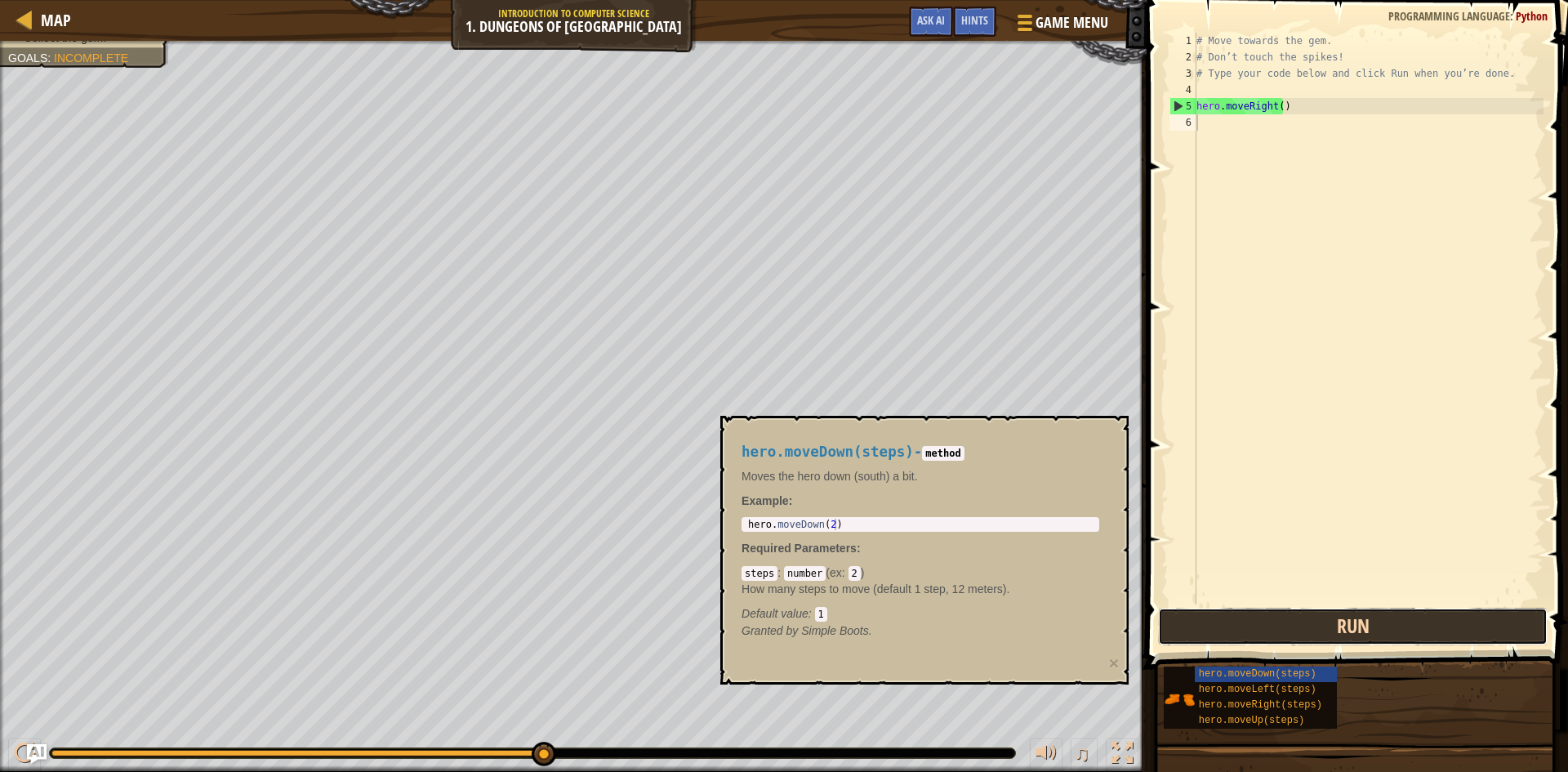
click at [1336, 609] on button "Run" at bounding box center [1353, 626] width 389 height 38
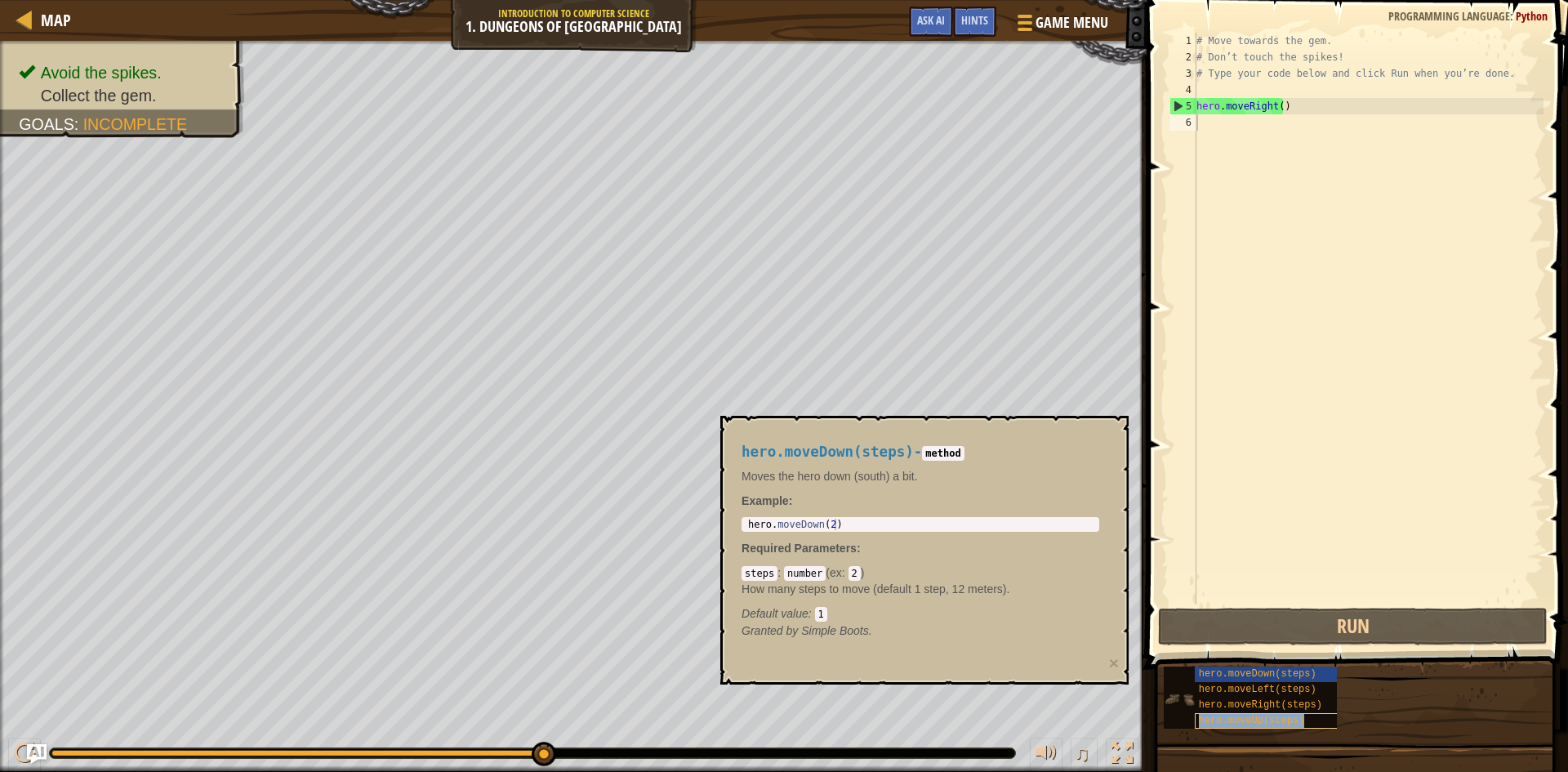
click at [1220, 715] on span "hero.moveUp(steps)" at bounding box center [1252, 720] width 106 height 11
click at [1220, 699] on div "hero.moveRight(steps)" at bounding box center [1273, 705] width 157 height 16
click at [1224, 689] on span "hero.moveLeft(steps)" at bounding box center [1258, 689] width 118 height 11
drag, startPoint x: 1240, startPoint y: 661, endPoint x: 1240, endPoint y: 648, distance: 13.0
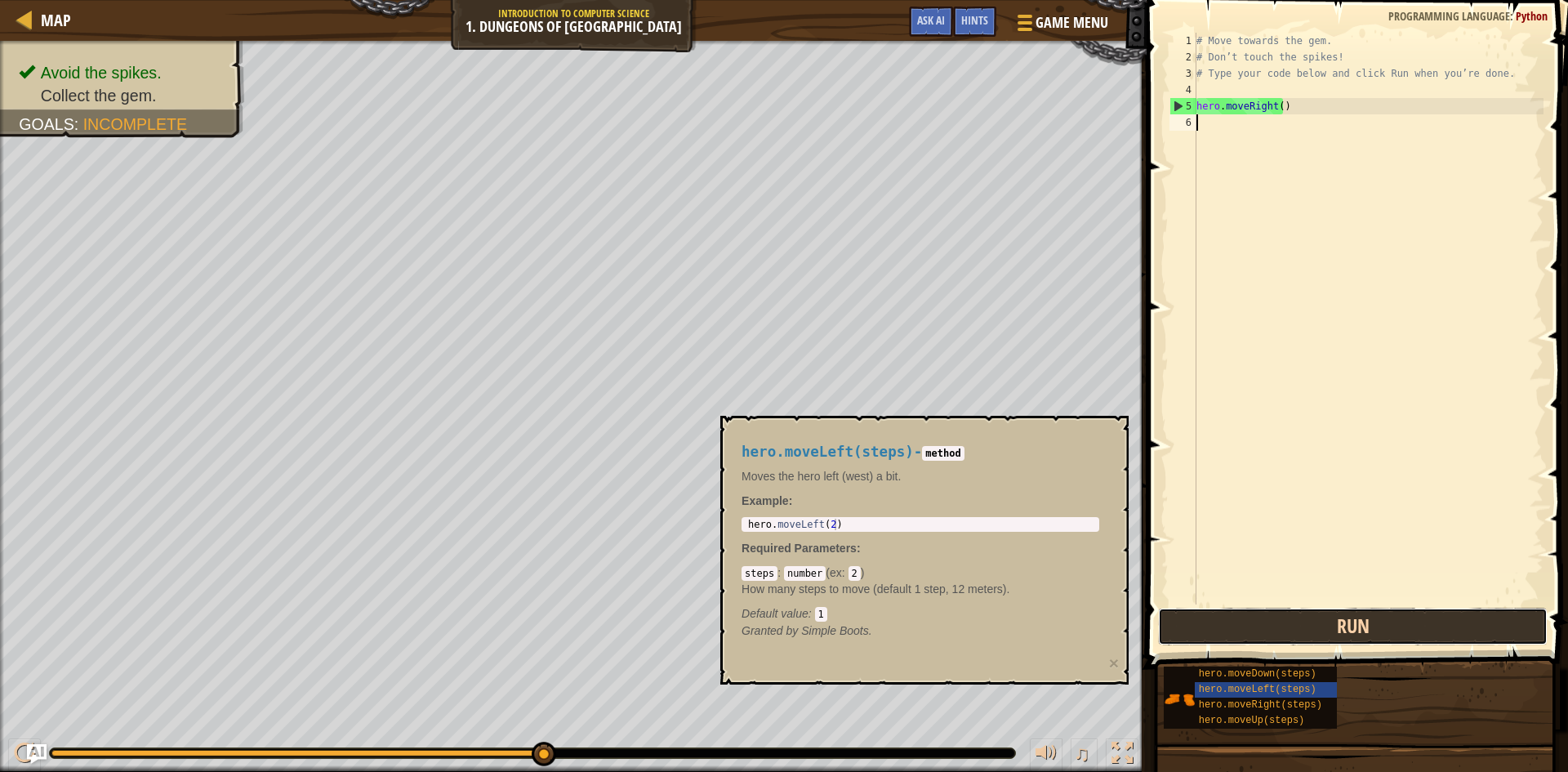
click at [1240, 644] on button "Run" at bounding box center [1353, 626] width 389 height 38
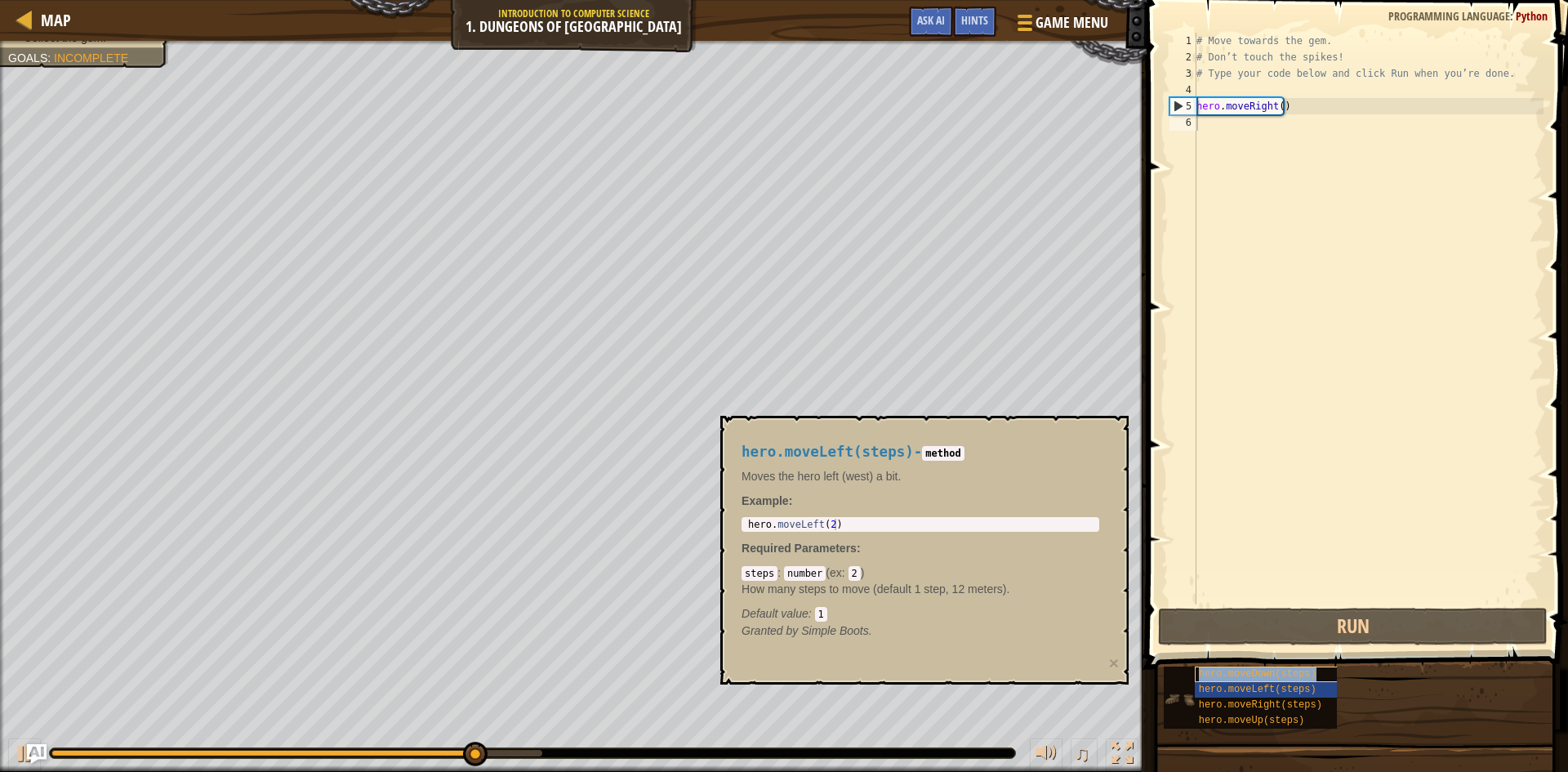
click at [1223, 671] on span "hero.moveDown(steps)" at bounding box center [1258, 674] width 118 height 11
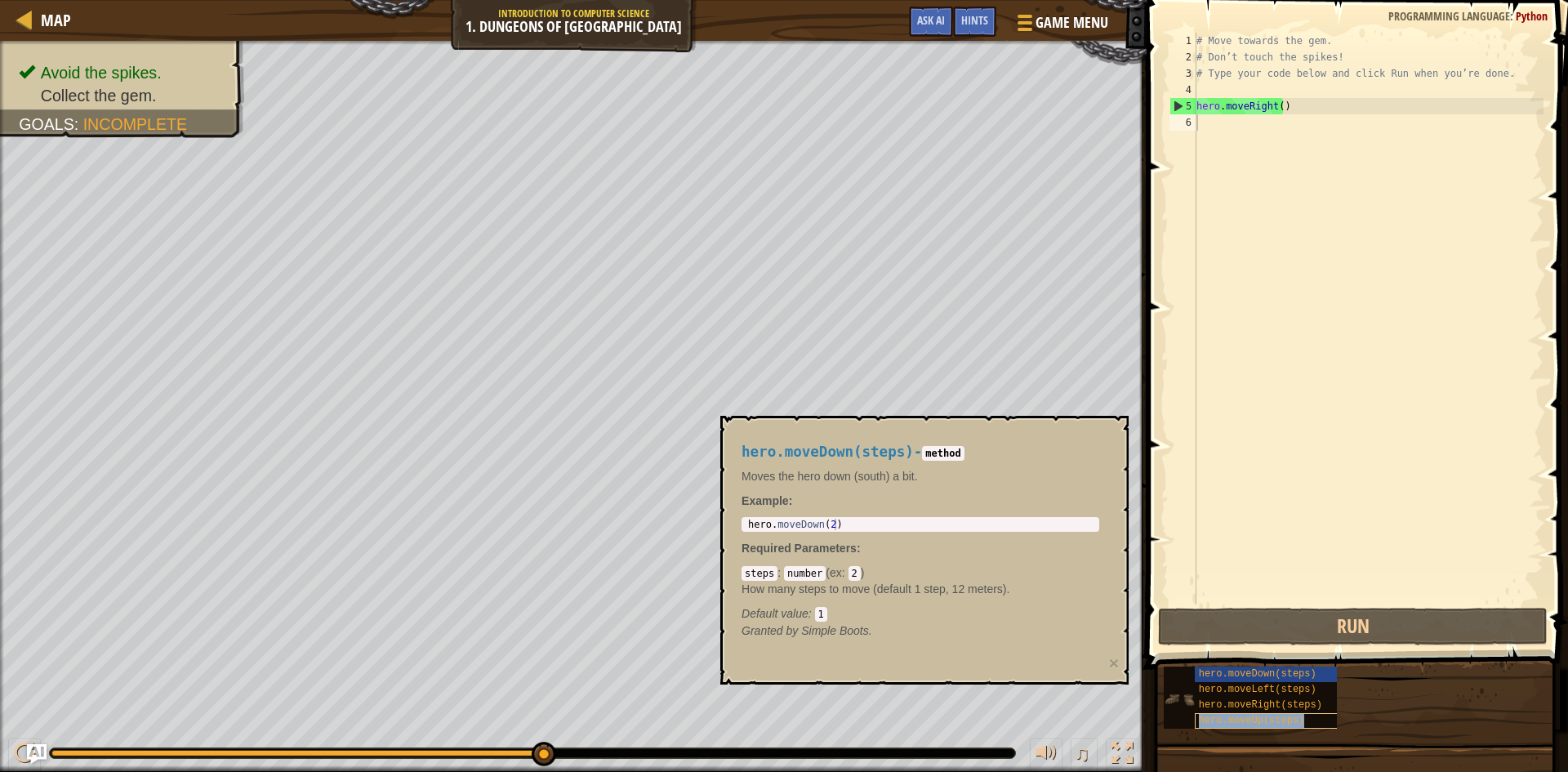
click at [1232, 716] on span "hero.moveUp(steps)" at bounding box center [1252, 720] width 106 height 11
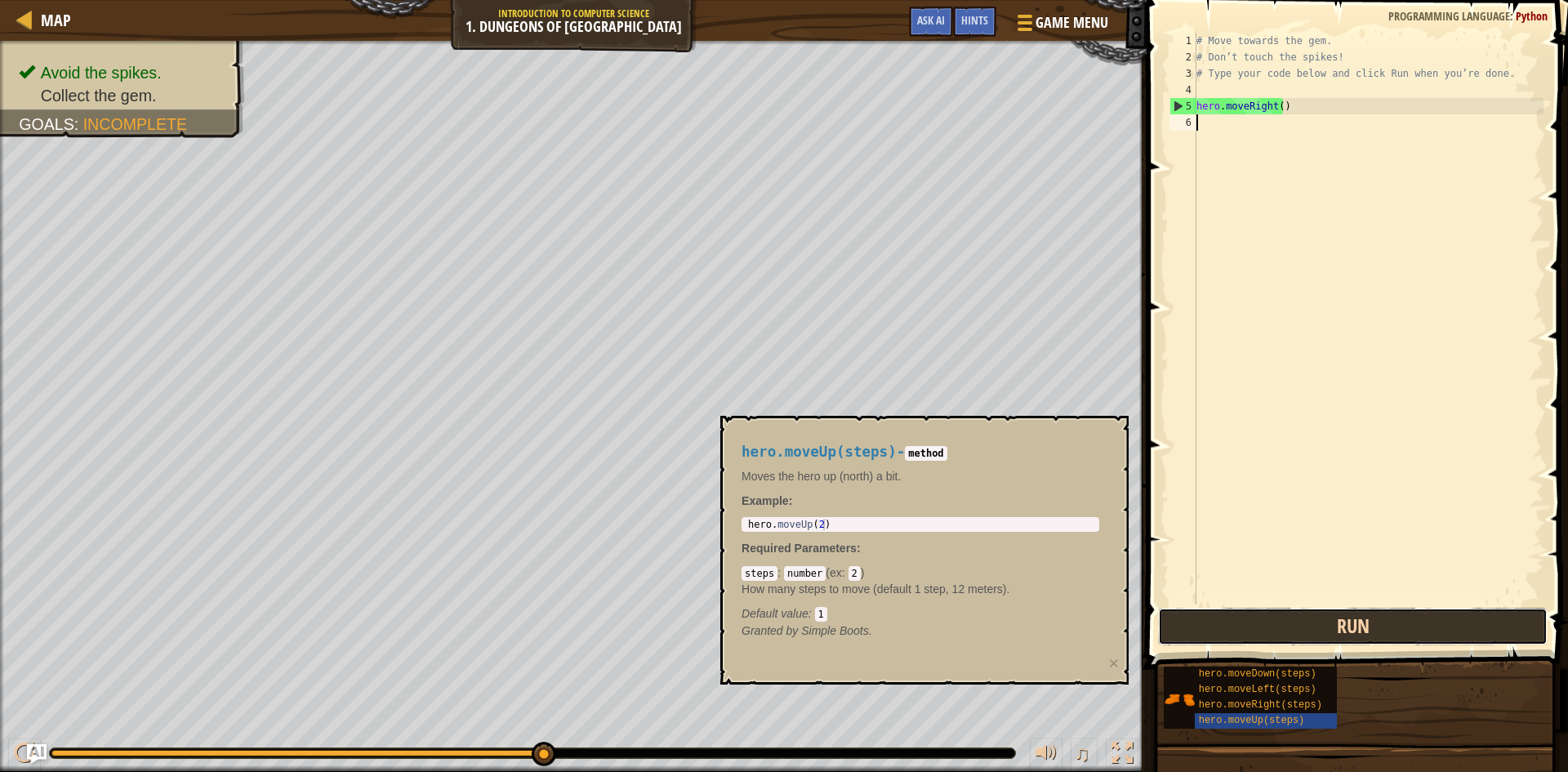
click at [1231, 618] on button "Run" at bounding box center [1353, 626] width 389 height 38
